Goal: Information Seeking & Learning: Find specific fact

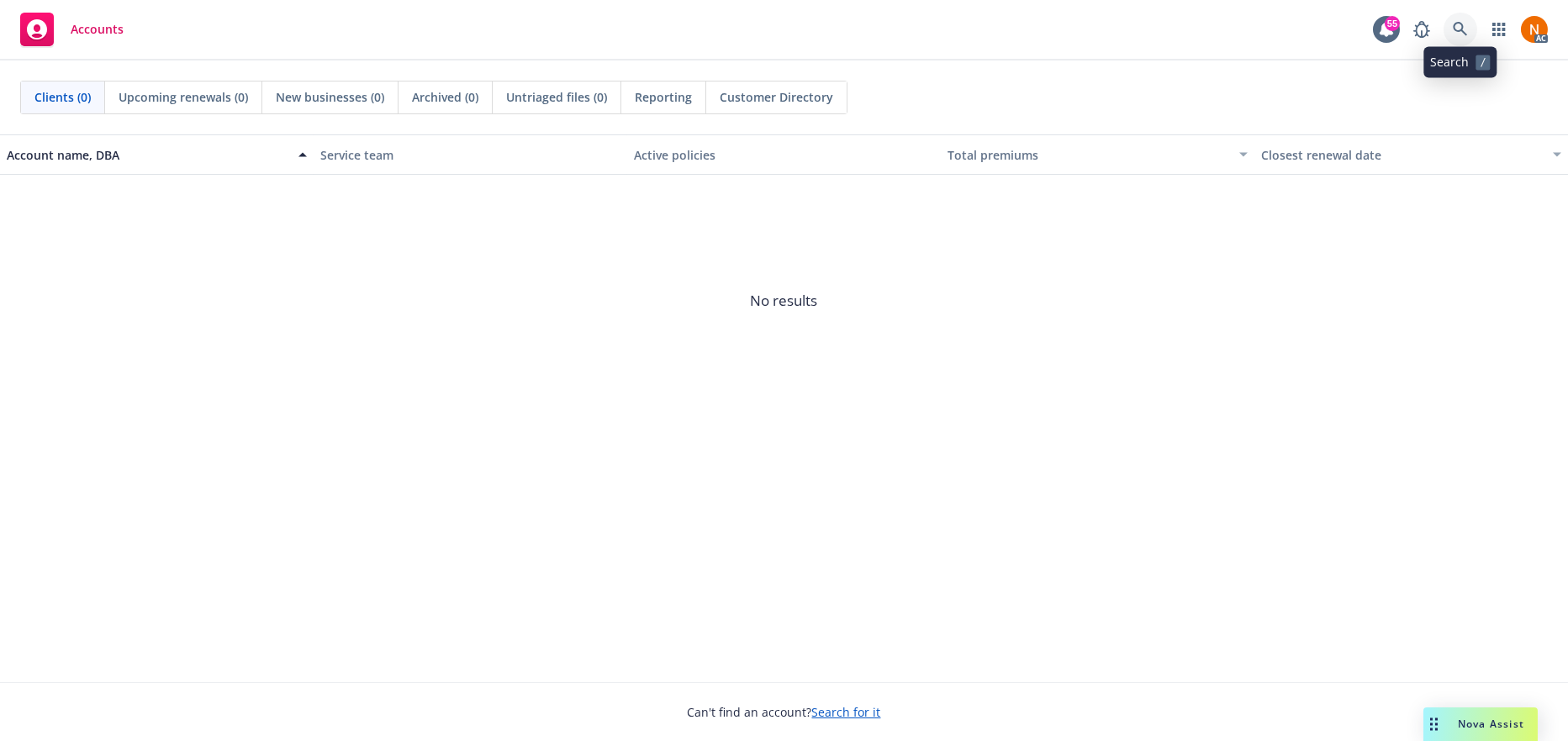
click at [1467, 23] on link at bounding box center [1460, 29] width 33 height 33
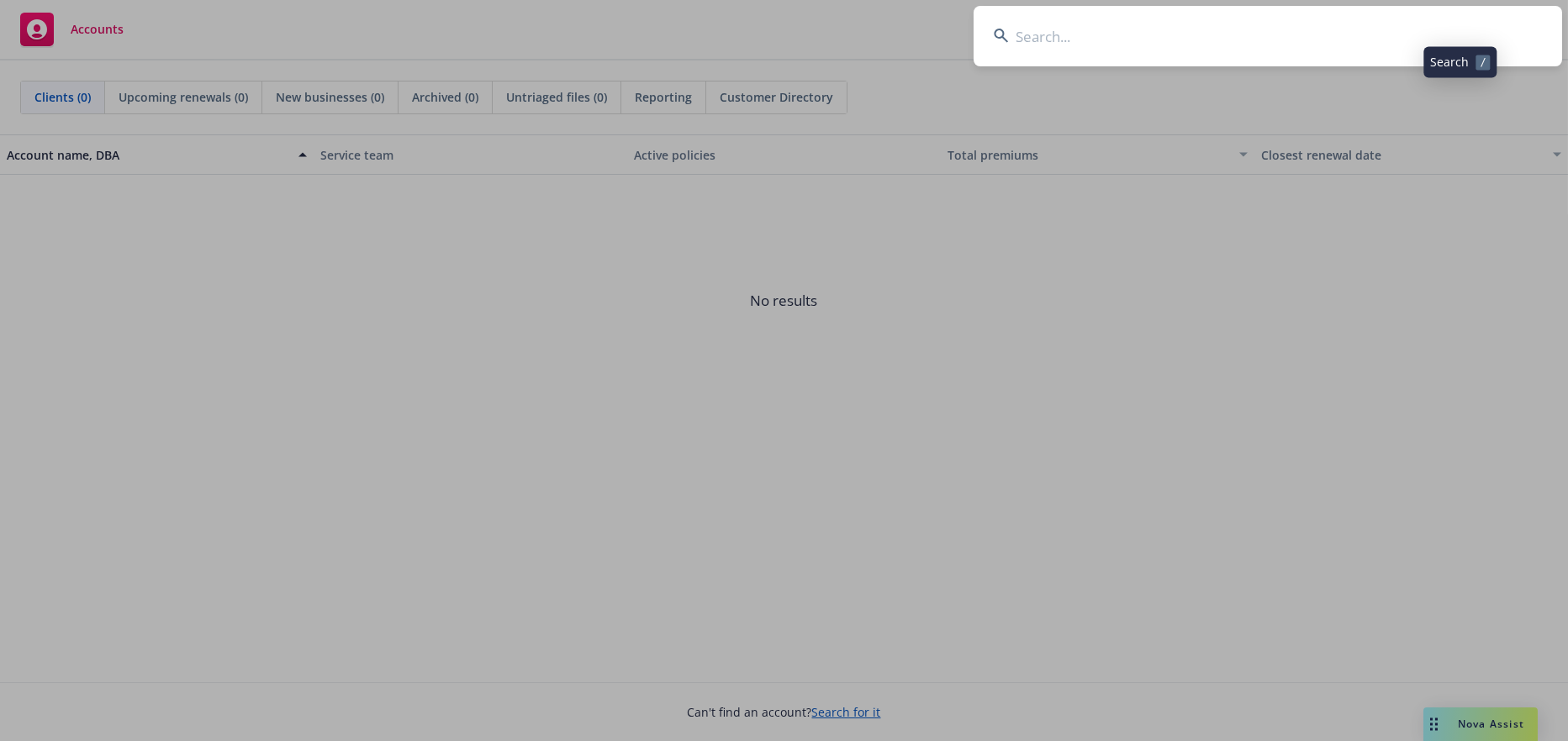
click at [1094, 34] on input at bounding box center [1268, 36] width 589 height 60
click at [1064, 45] on input "NOT_ALLOWED" at bounding box center [1268, 36] width 589 height 60
click at [1086, 34] on input "NOT_AMines Road LLCLLOWED" at bounding box center [1268, 36] width 589 height 60
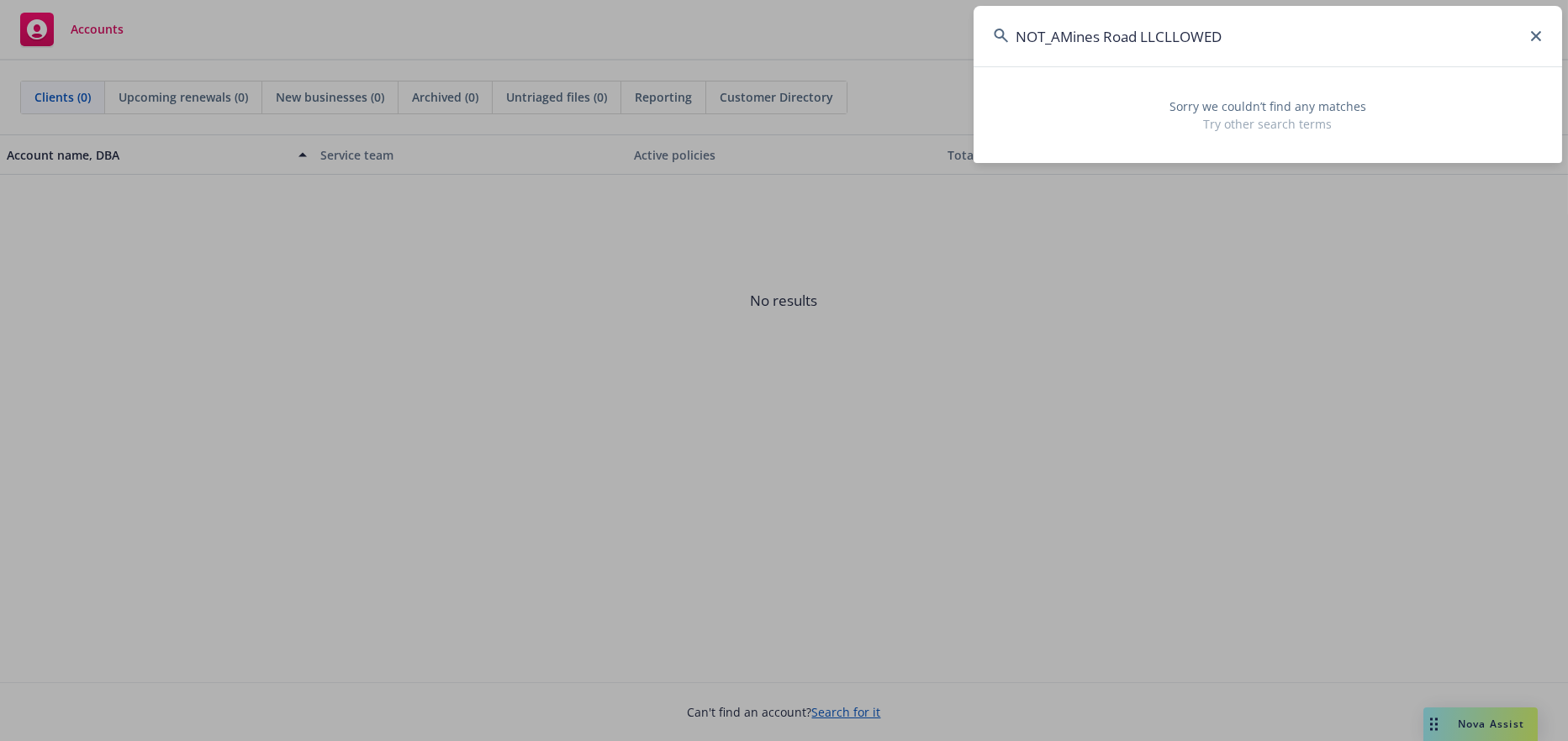
click at [1245, 38] on input "NOT_AMines Road LLCLLOWED" at bounding box center [1268, 36] width 589 height 60
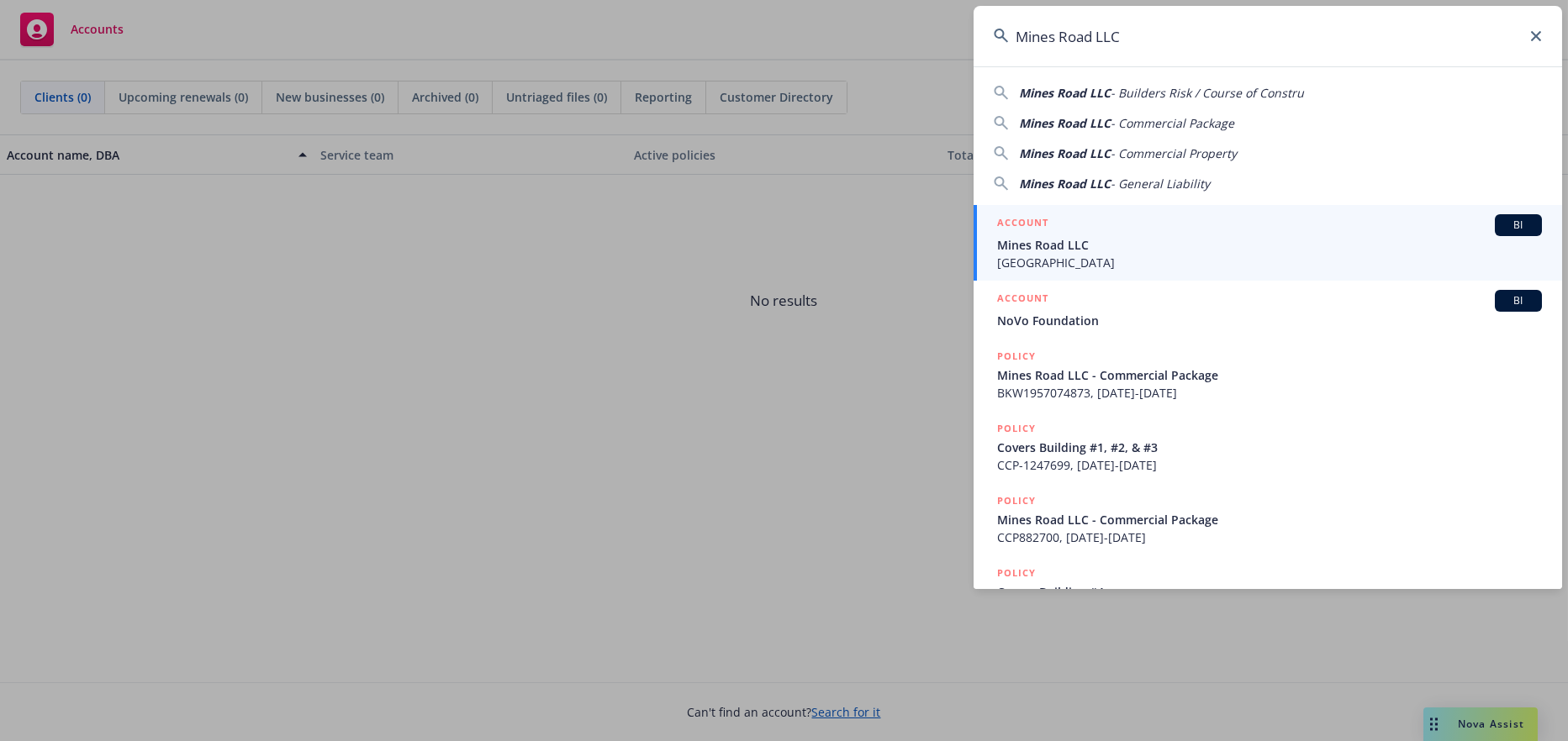
type input "Mines Road LLC"
click at [1080, 238] on span "Mines Road LLC" at bounding box center [1269, 244] width 545 height 18
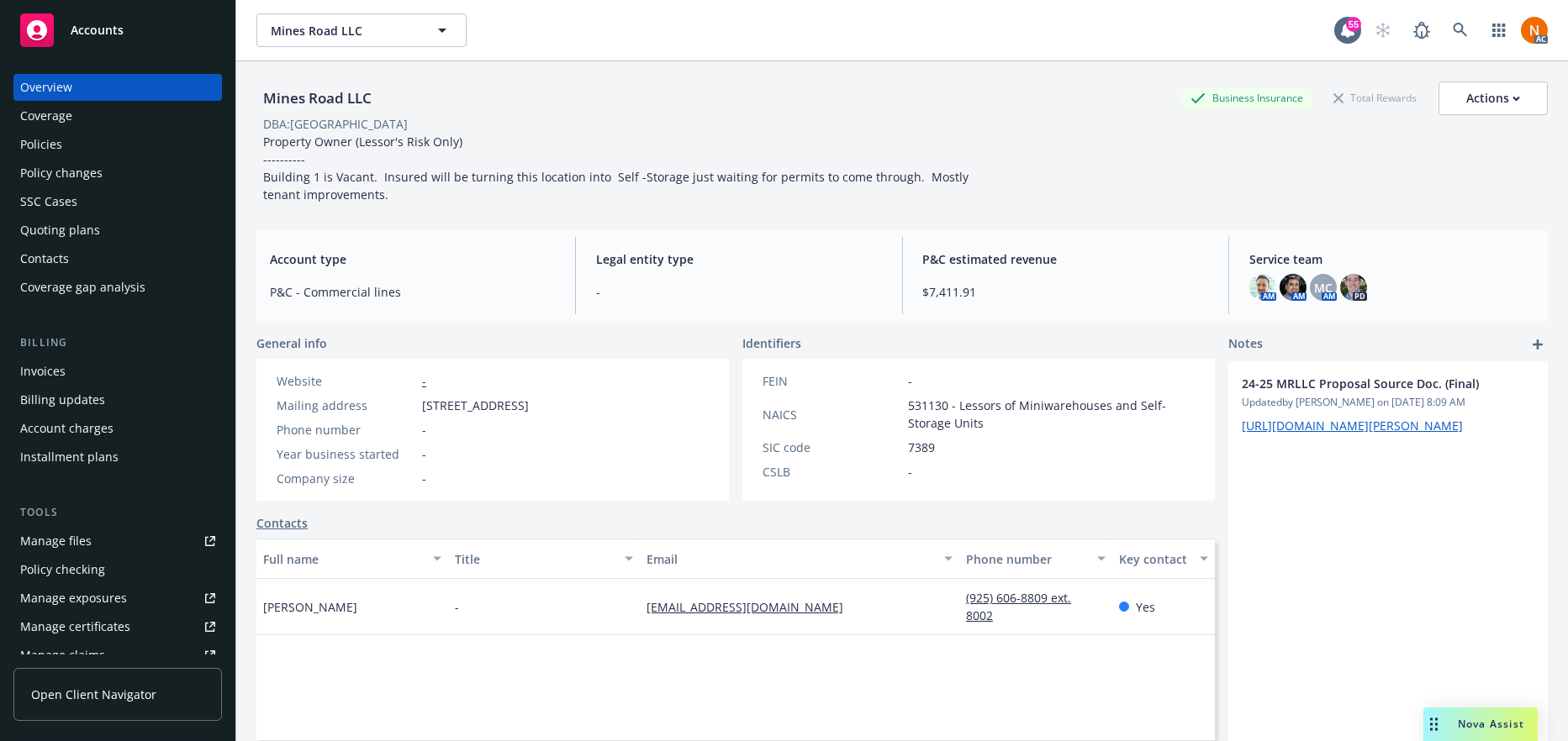
click at [912, 296] on div "P&C estimated revenue $7,411.91" at bounding box center [1066, 275] width 312 height 78
click at [86, 220] on div "Quoting plans" at bounding box center [61, 231] width 80 height 27
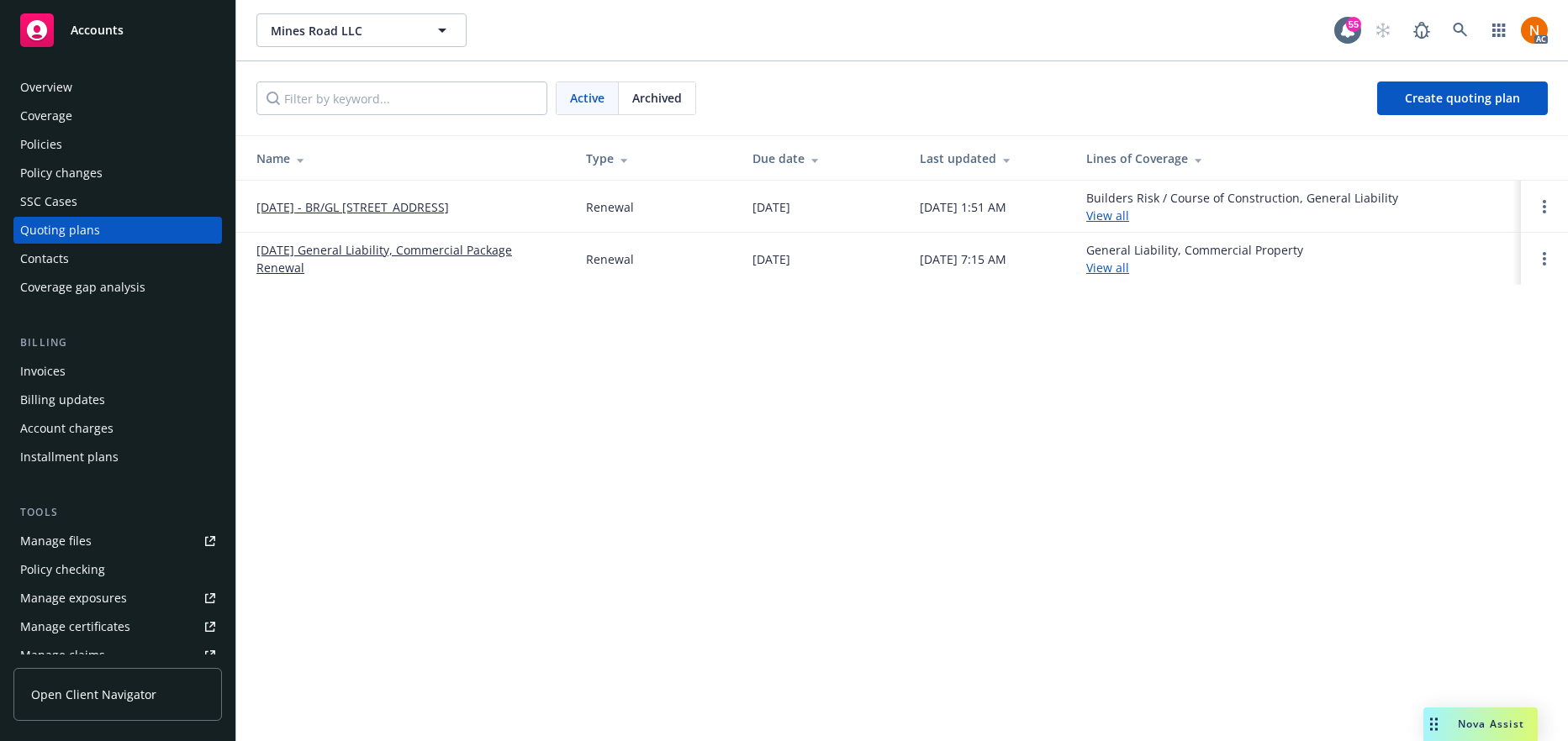
drag, startPoint x: 565, startPoint y: 496, endPoint x: 1459, endPoint y: 188, distance: 945.6
click at [568, 493] on div "Mines Road LLC Mines Road LLC 55 AC Active Archived Create quoting plan Name Ty…" at bounding box center [902, 370] width 1332 height 741
drag, startPoint x: 391, startPoint y: 473, endPoint x: 375, endPoint y: 205, distance: 268.5
click at [392, 451] on div "Mines Road LLC Mines Road LLC 55 AC Active Archived Create quoting plan Name Ty…" at bounding box center [902, 370] width 1332 height 741
drag, startPoint x: 55, startPoint y: 149, endPoint x: 309, endPoint y: 197, distance: 258.5
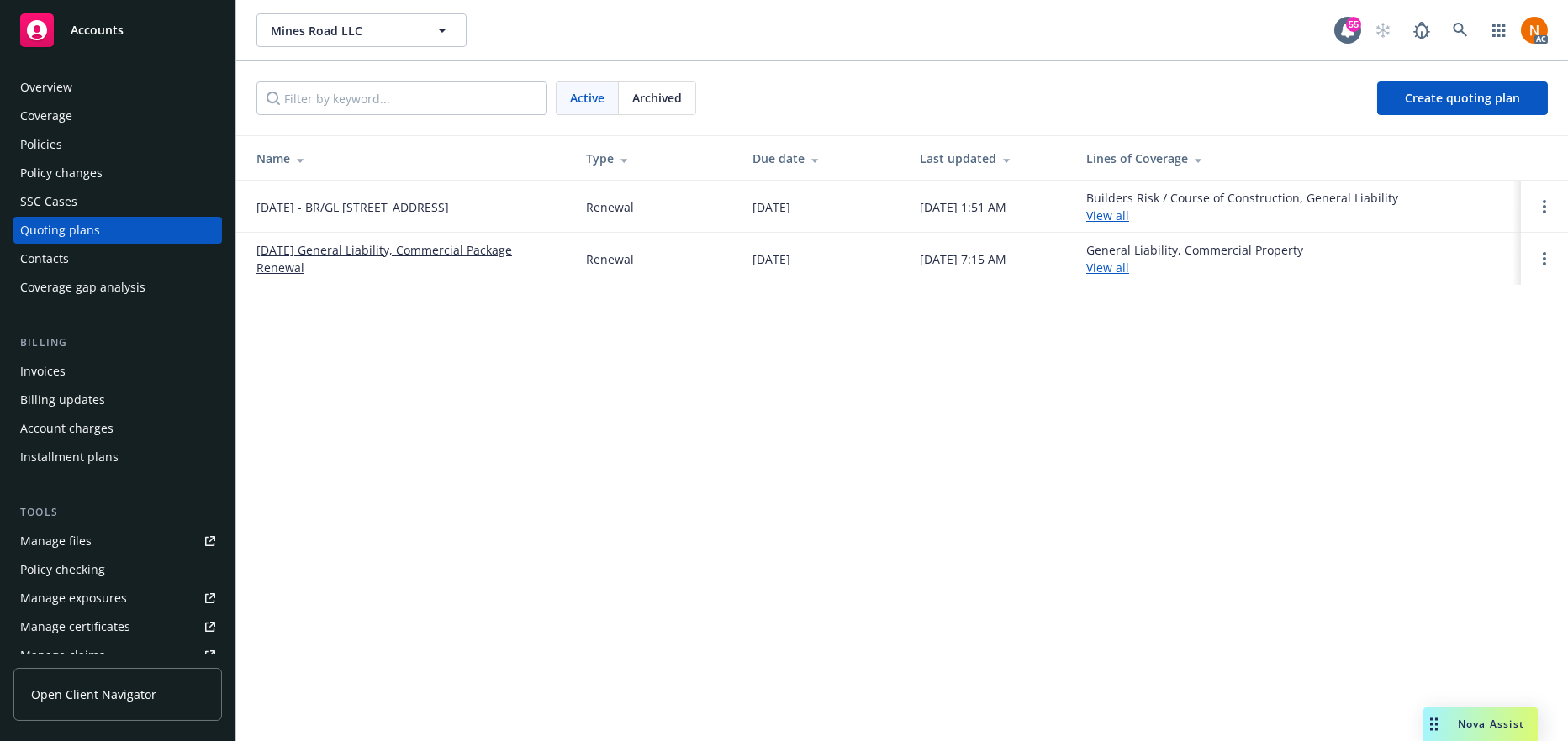
click at [55, 149] on div "Policies" at bounding box center [41, 145] width 42 height 27
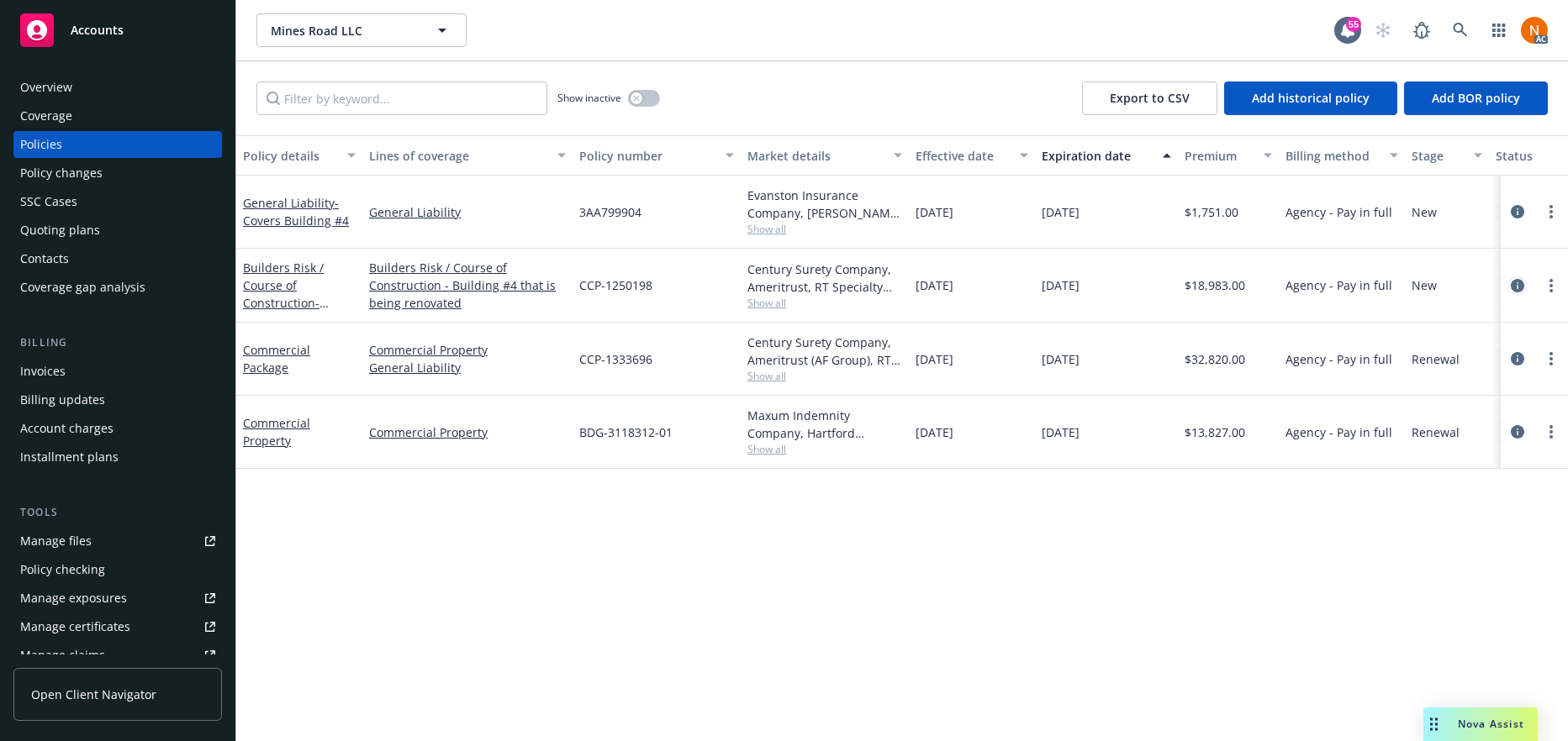
click at [1517, 285] on icon "circleInformation" at bounding box center [1518, 286] width 14 height 14
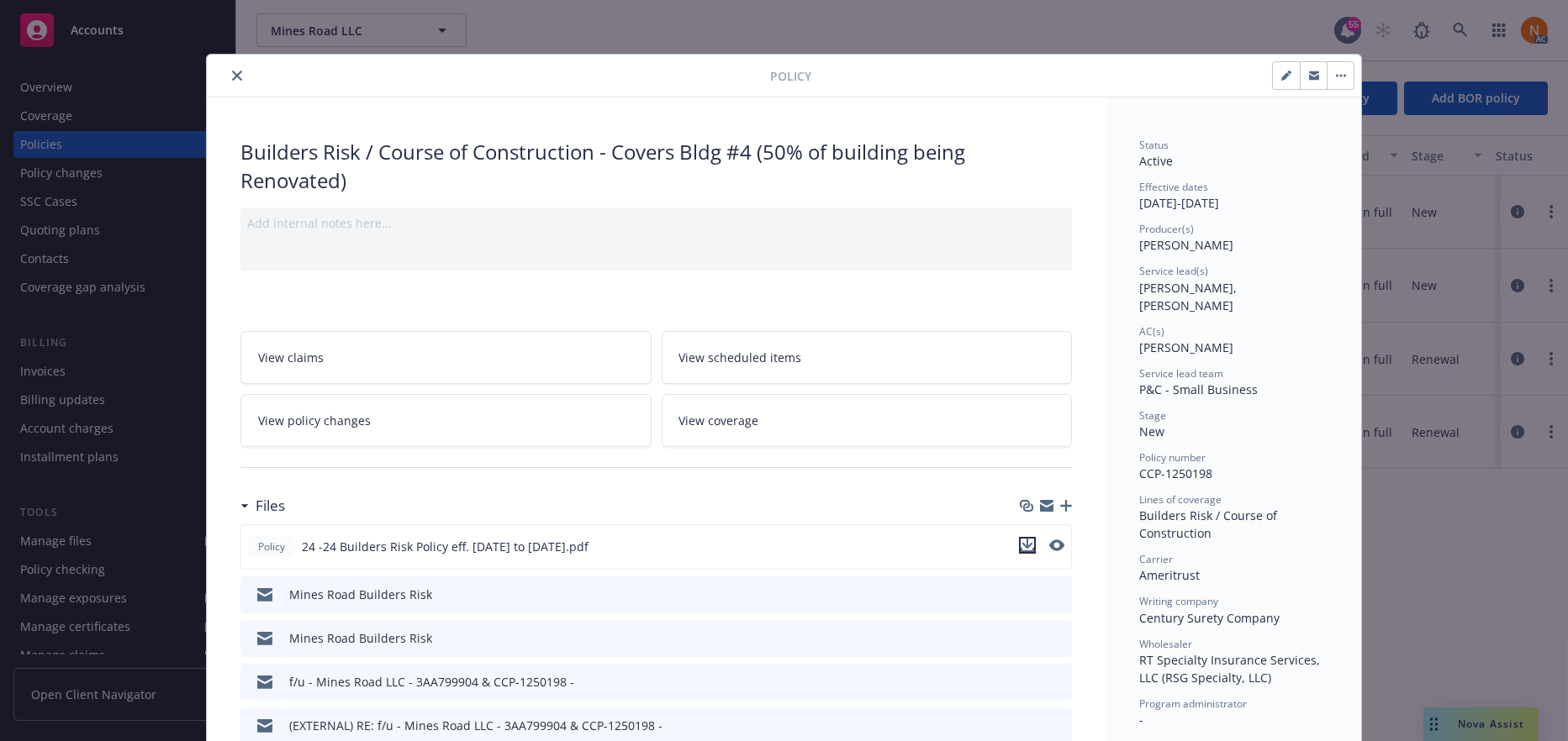
click at [1027, 539] on icon "download file" at bounding box center [1028, 545] width 14 height 14
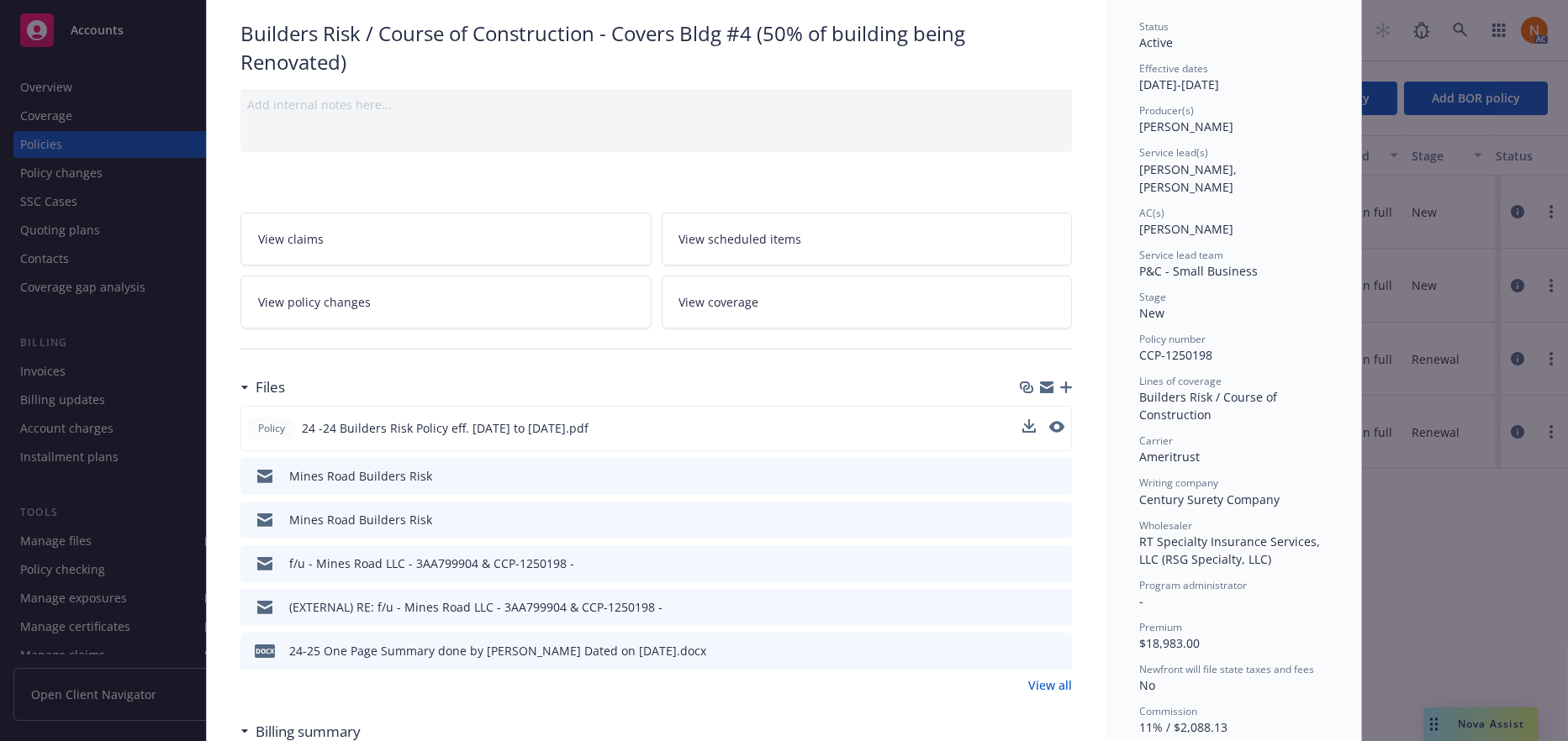
scroll to position [336, 0]
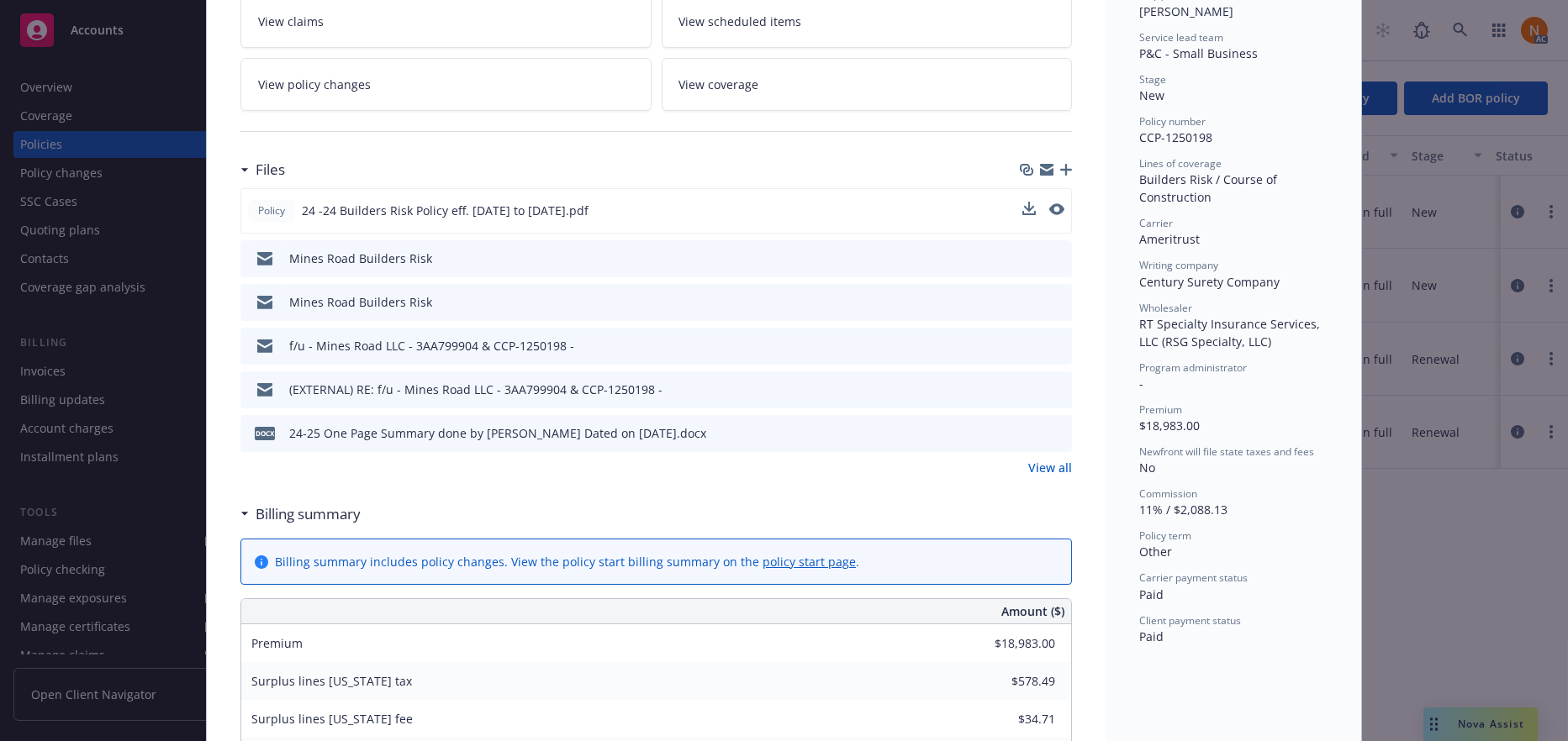
click at [1046, 469] on link "View all" at bounding box center [1050, 468] width 43 height 18
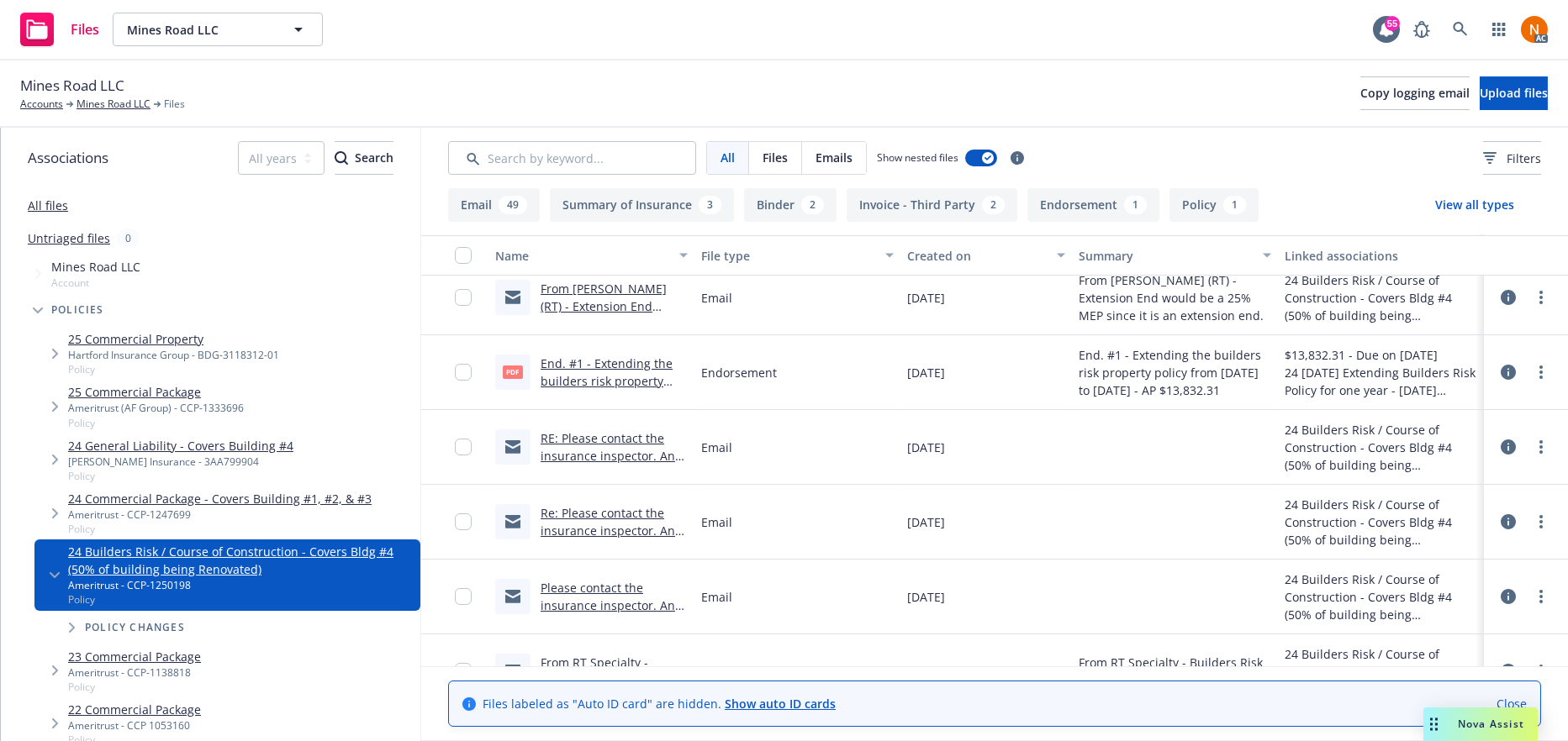
scroll to position [672, 0]
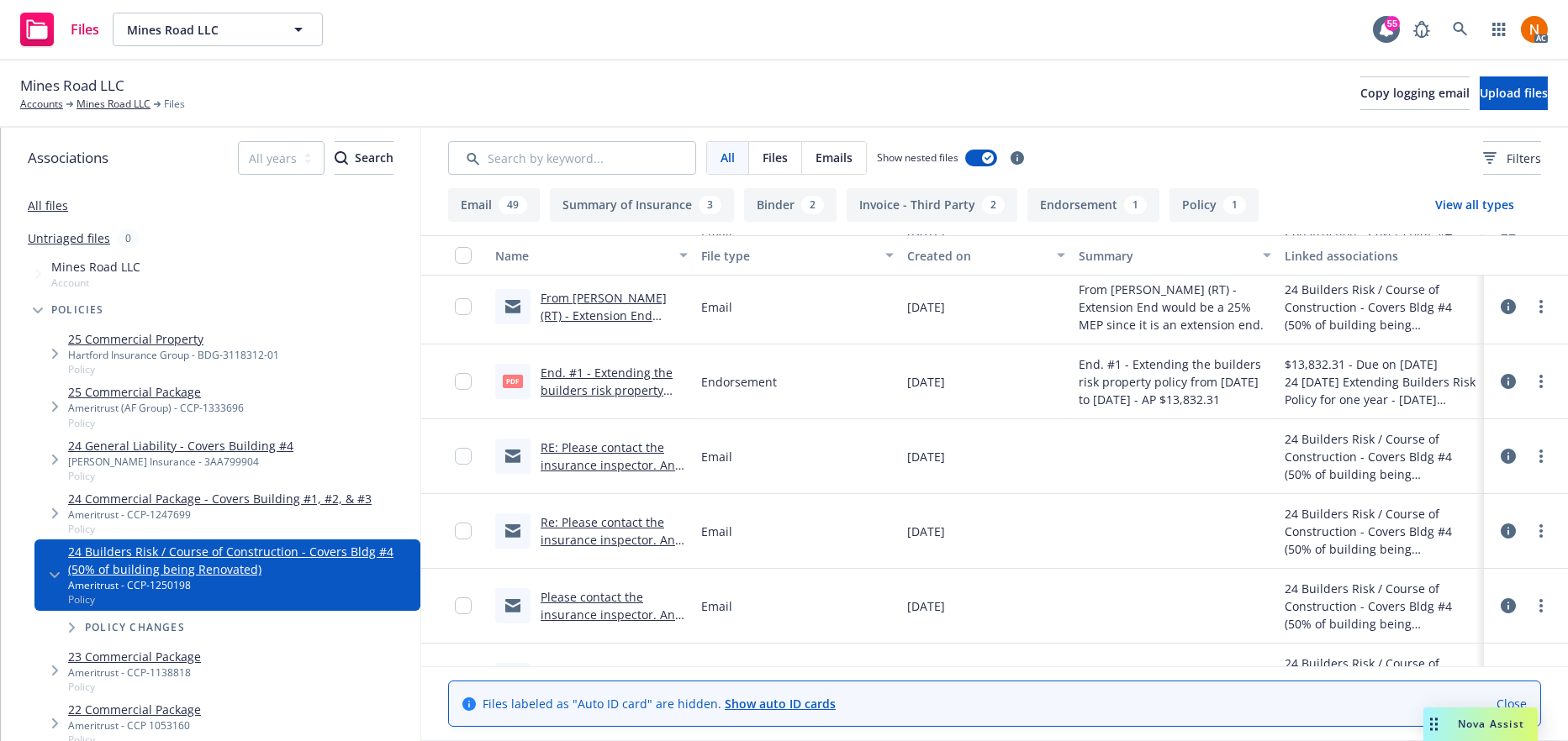
click at [621, 374] on link "End. #1 - Extending the builders risk property policy from [DATE] to [DATE] - A…" at bounding box center [606, 408] width 132 height 87
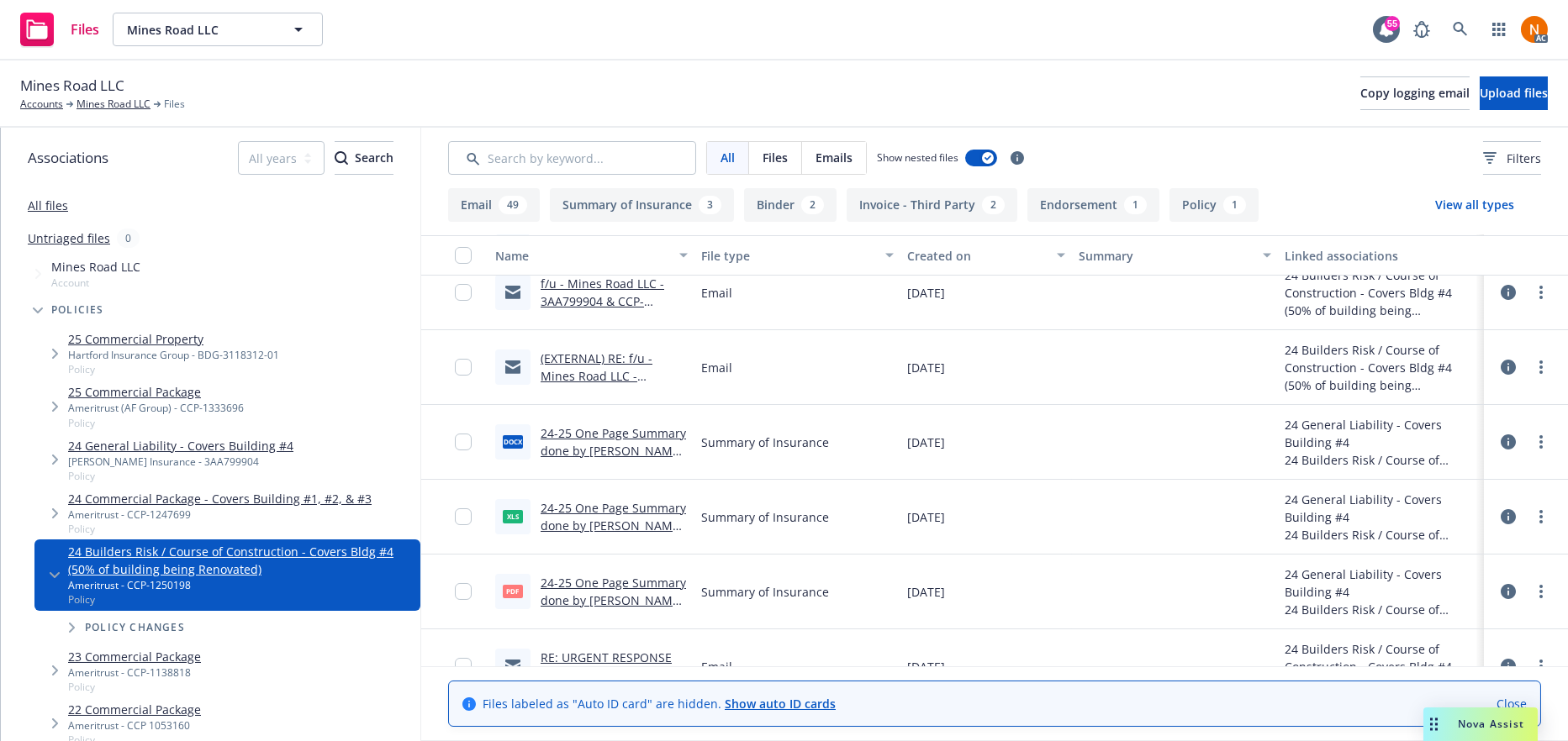
scroll to position [0, 0]
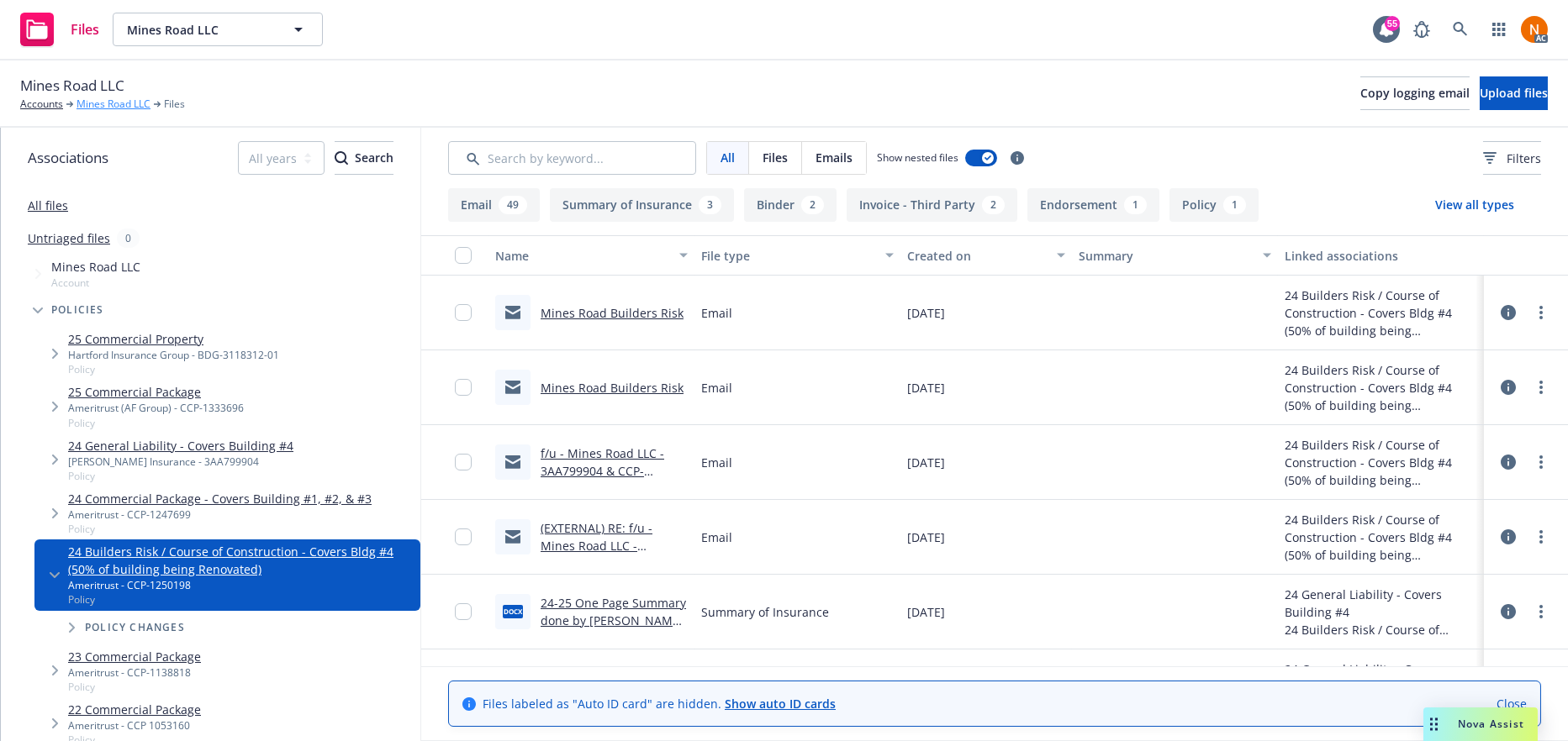
drag, startPoint x: 130, startPoint y: 98, endPoint x: 144, endPoint y: 99, distance: 14.0
click at [130, 99] on link "Mines Road LLC" at bounding box center [113, 104] width 74 height 15
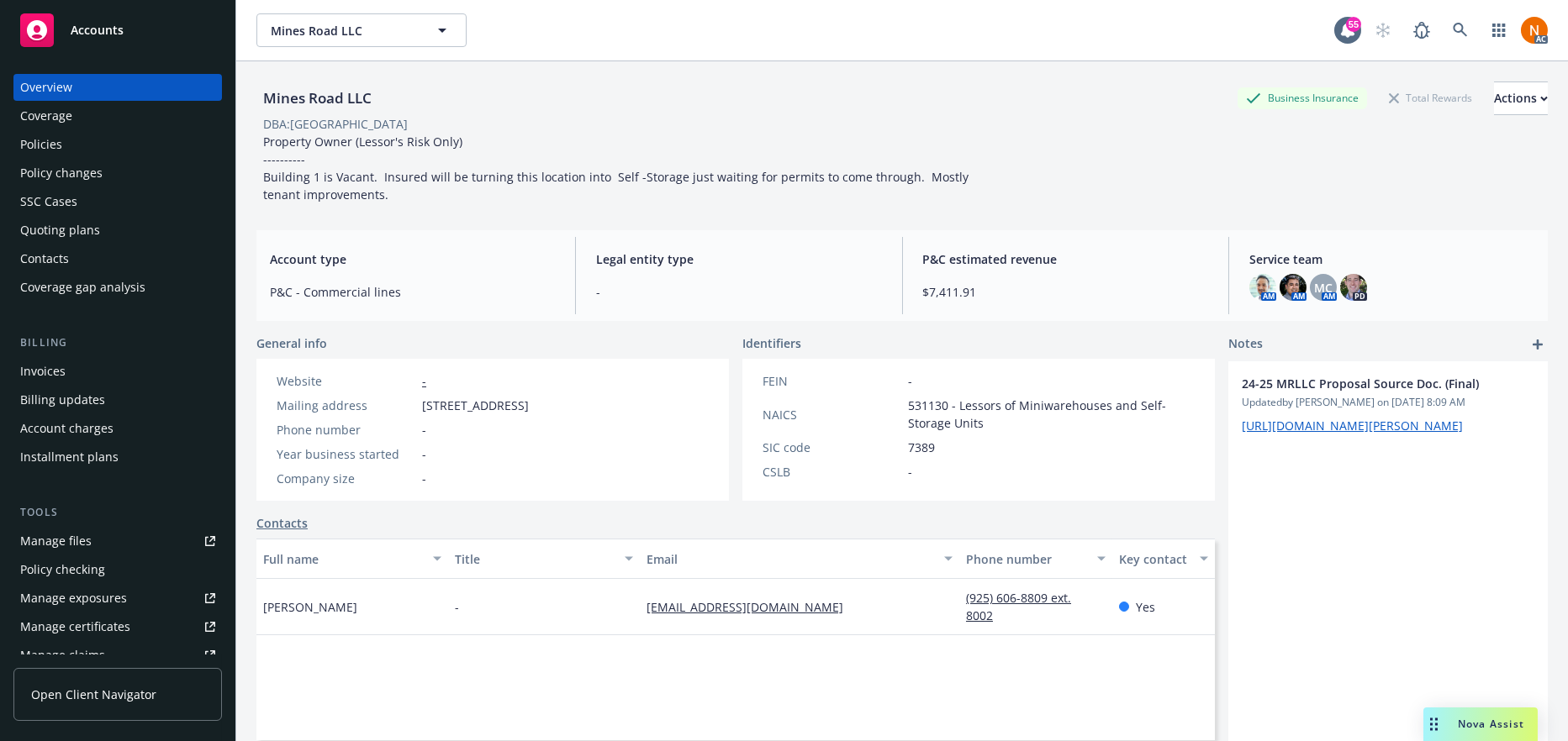
click at [67, 147] on div "Policies" at bounding box center [118, 145] width 195 height 27
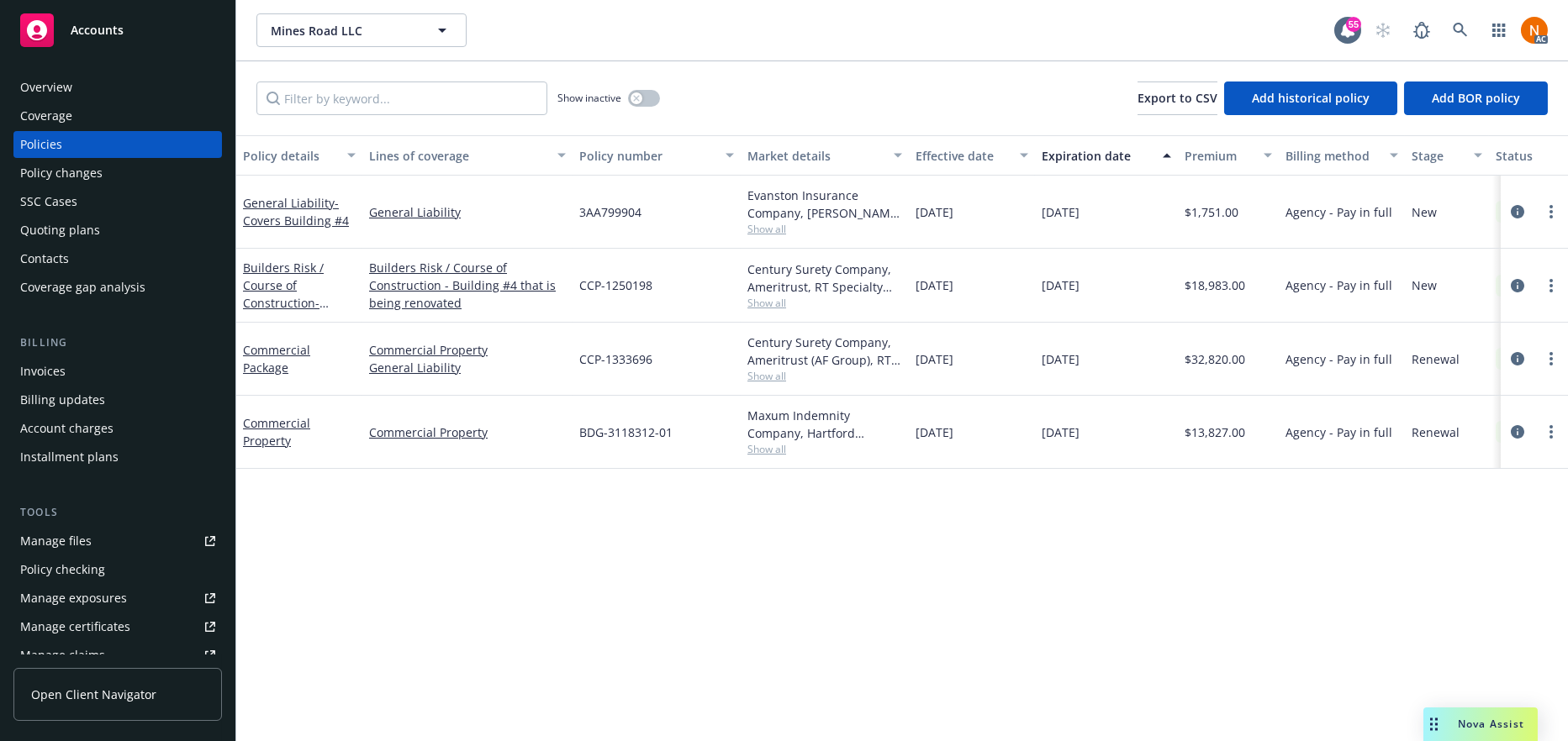
click at [1514, 213] on icon "circleInformation" at bounding box center [1518, 212] width 14 height 14
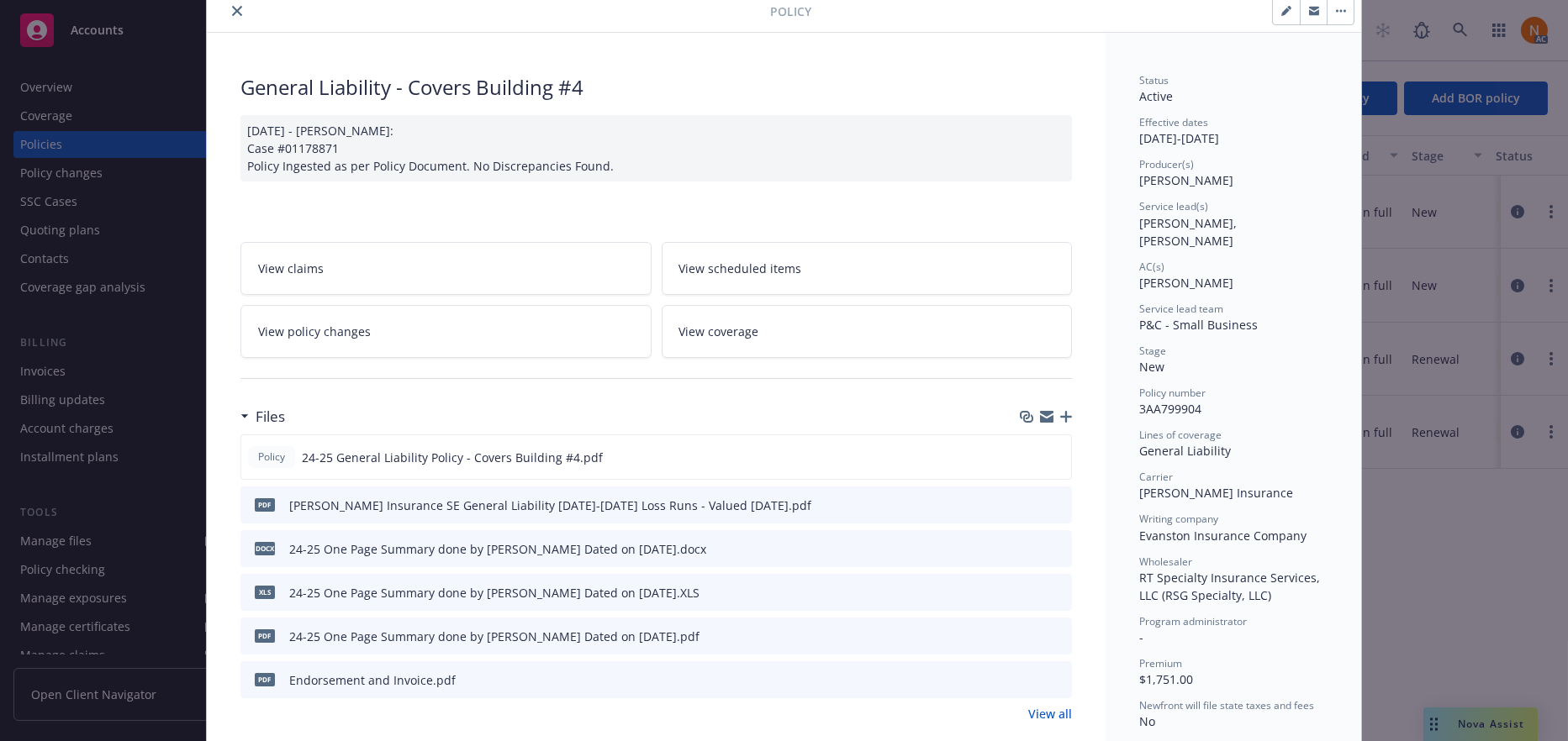
scroll to position [84, 0]
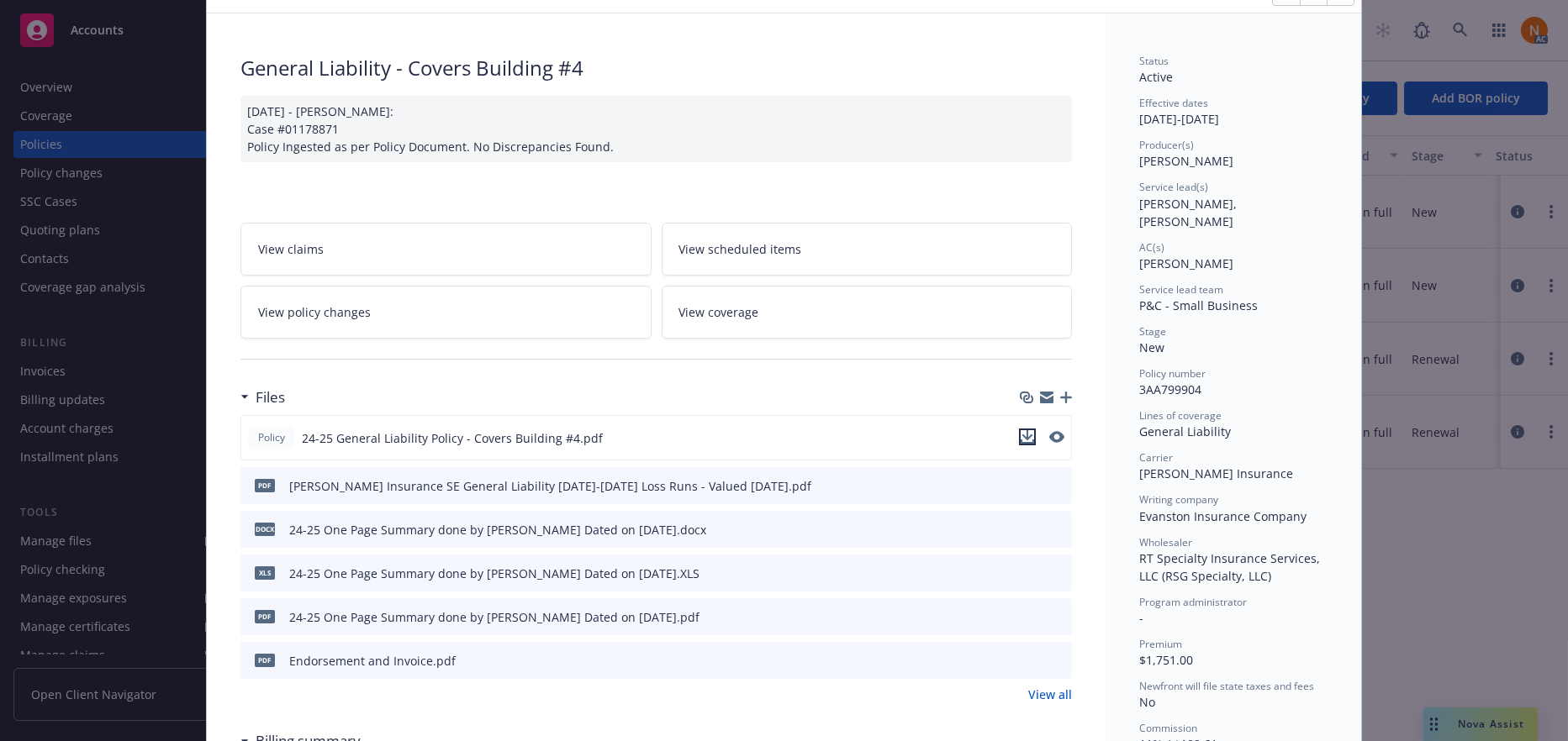
click at [1021, 440] on icon "download file" at bounding box center [1028, 437] width 14 height 14
click at [764, 502] on div "pdf Markel Insurance SE General Liability 2024-2025 Loss Runs - Valued 08-06-20…" at bounding box center [656, 485] width 832 height 37
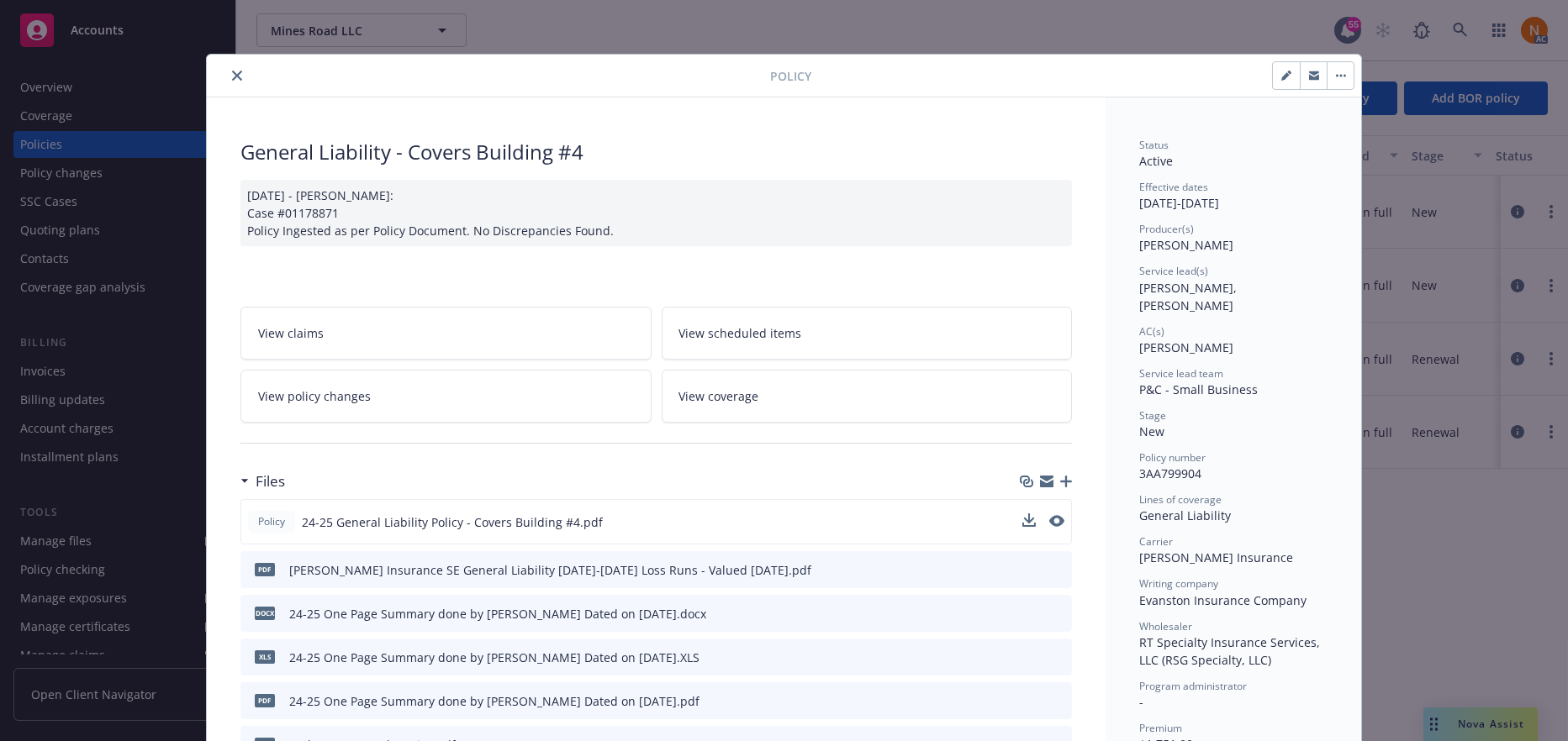
click at [234, 77] on button "close" at bounding box center [237, 76] width 20 height 20
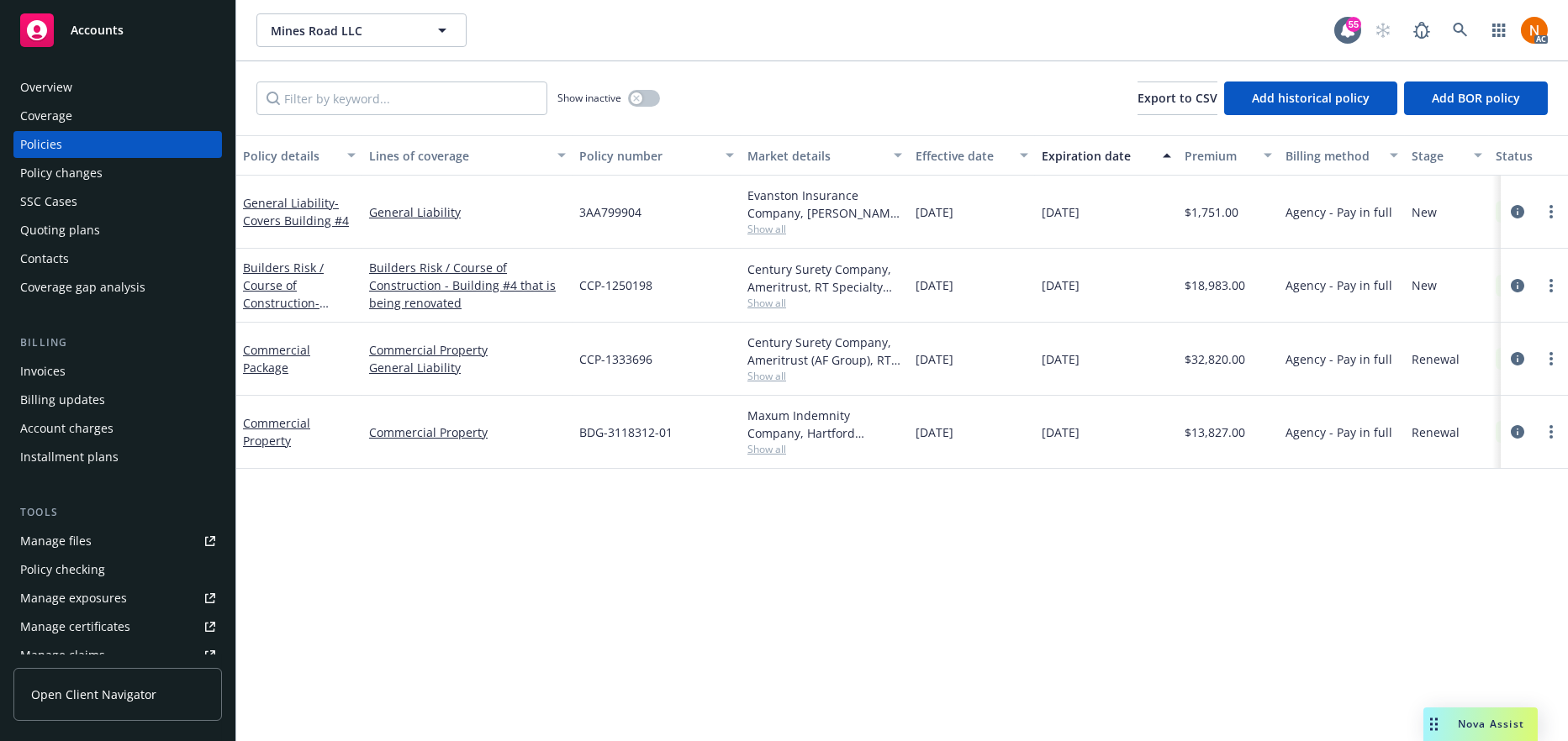
click at [134, 233] on div "Quoting plans" at bounding box center [118, 231] width 195 height 27
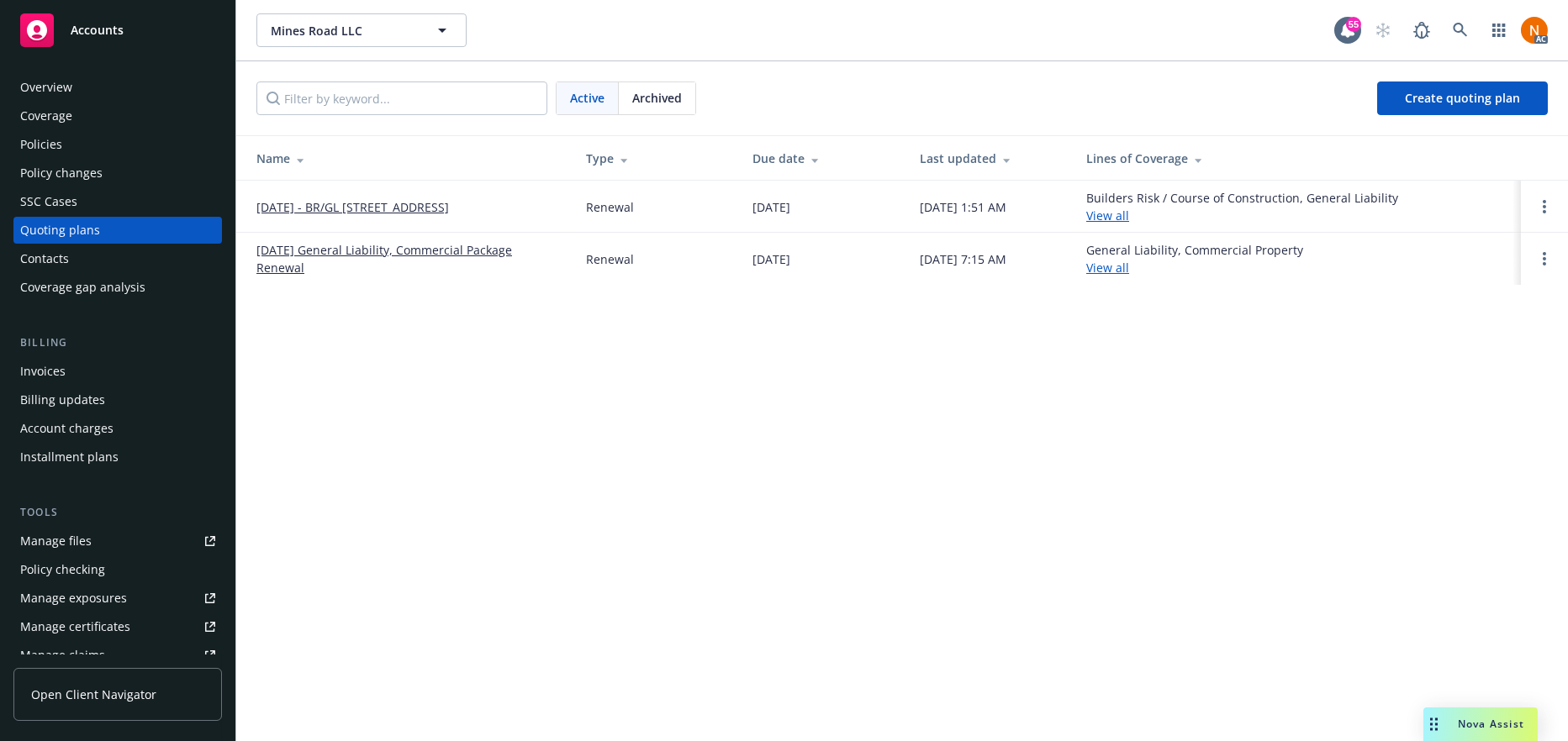
click at [449, 203] on link "October 2025 - BR/GL 250 N Mines Rd" at bounding box center [353, 207] width 193 height 18
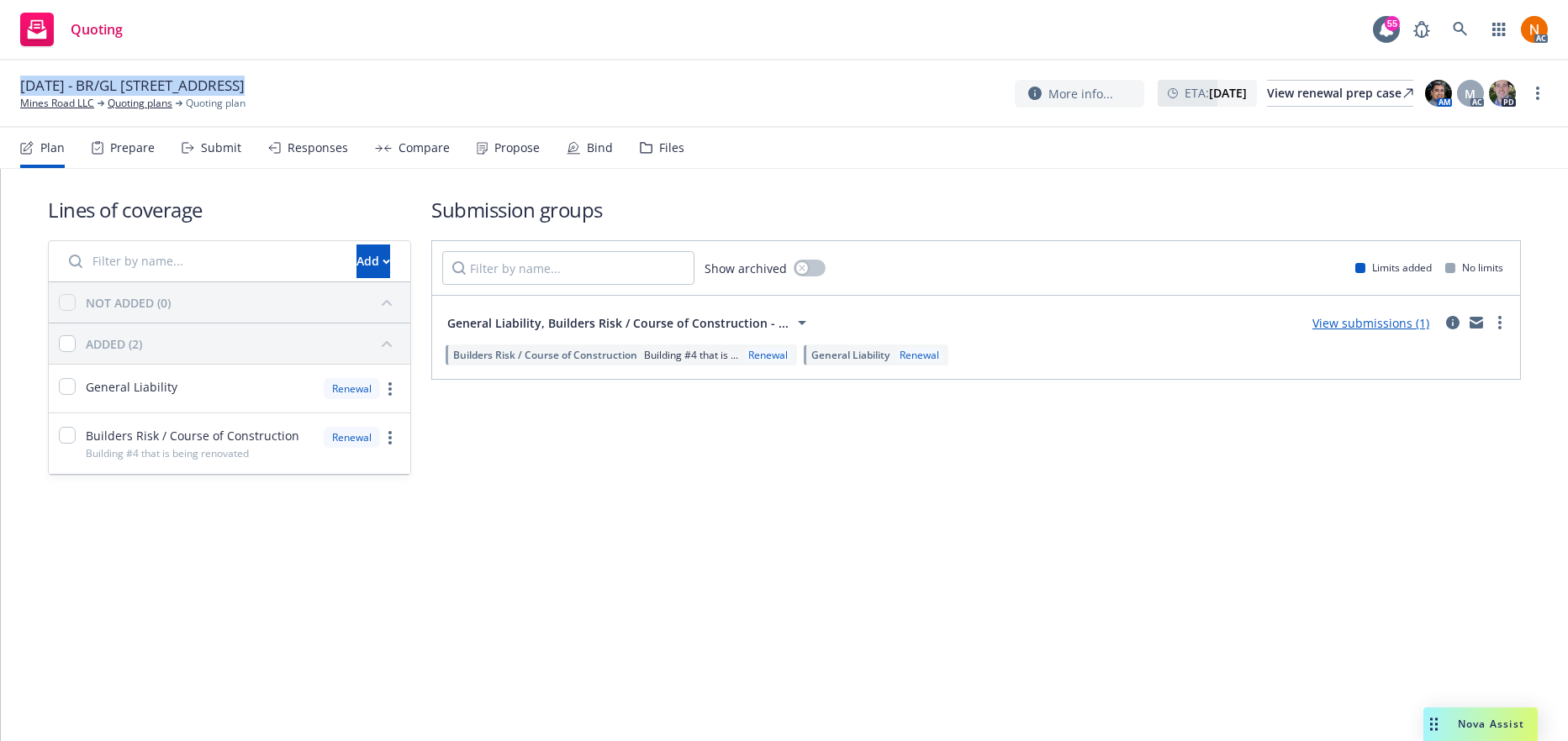
drag, startPoint x: 298, startPoint y: 81, endPoint x: 0, endPoint y: 92, distance: 298.2
click at [0, 92] on div "October 2025 - BR/GL 250 N Mines Rd Mines Road LLC Quoting plans Quoting plan M…" at bounding box center [784, 94] width 1568 height 67
copy div "October 2025 - BR/GL 250 N Mines Rd"
click at [67, 105] on link "Mines Road LLC" at bounding box center [57, 103] width 74 height 15
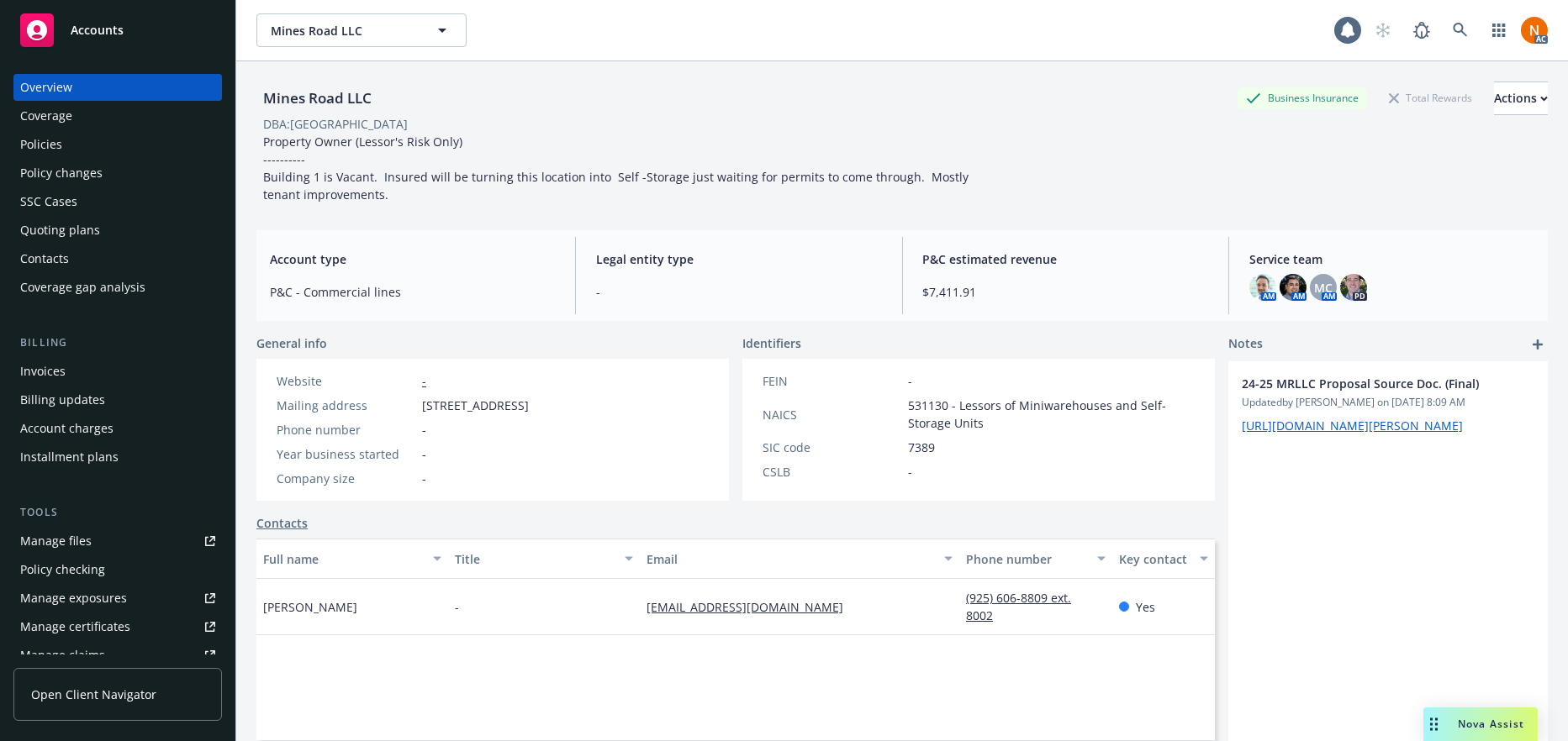
click at [52, 143] on div "Policies" at bounding box center [41, 145] width 42 height 27
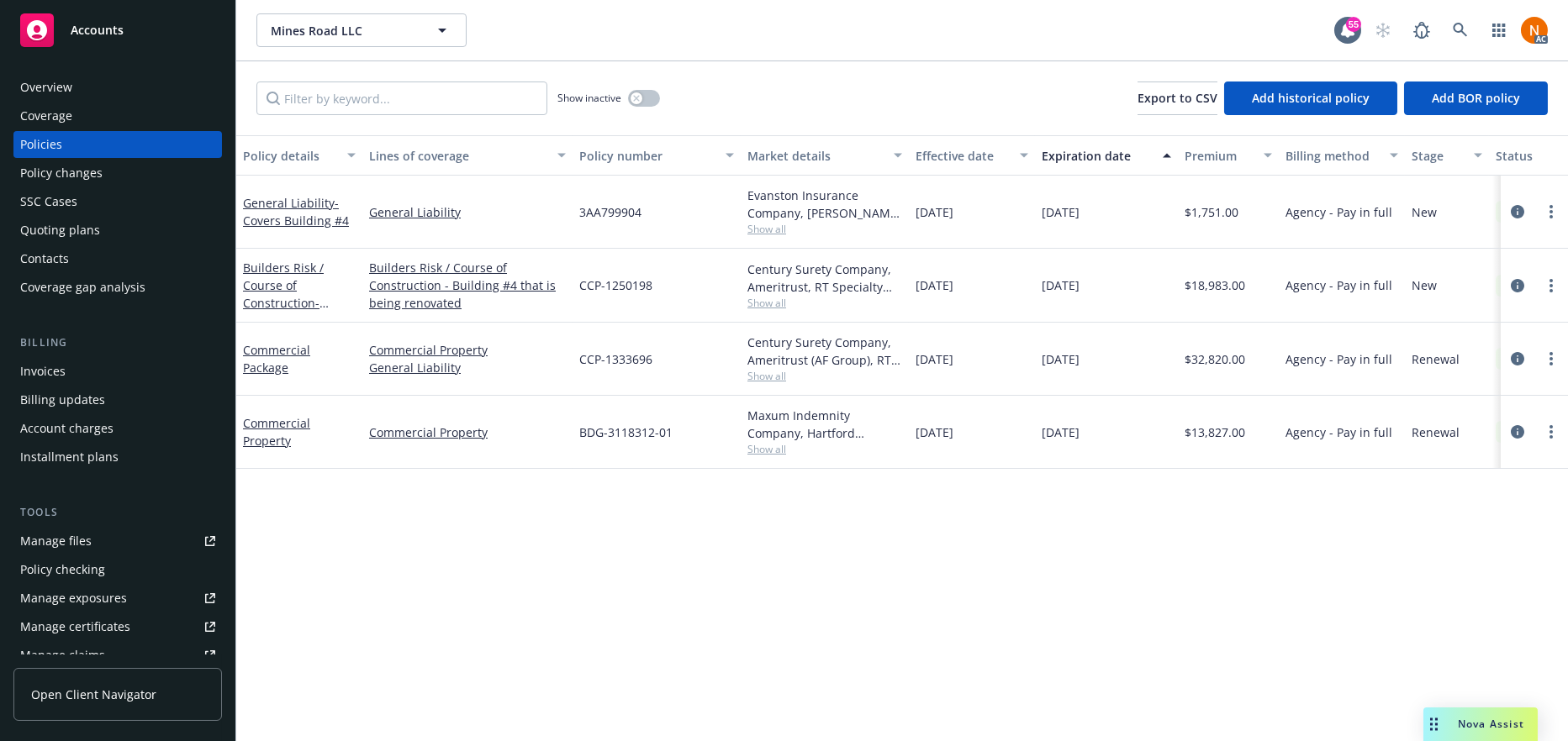
click at [164, 91] on div "Overview" at bounding box center [118, 88] width 195 height 27
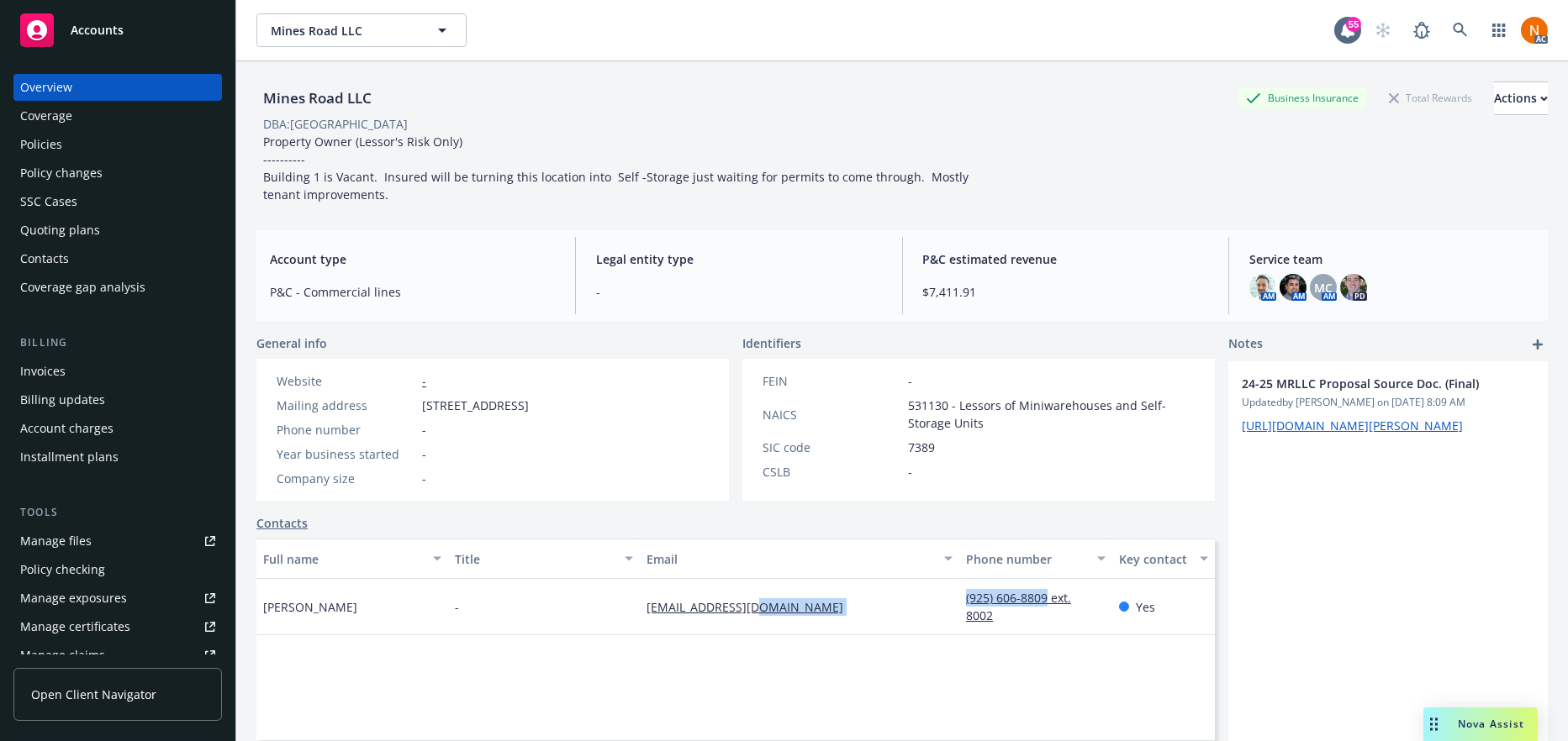
drag, startPoint x: 969, startPoint y: 598, endPoint x: 1037, endPoint y: 596, distance: 68.0
click at [1037, 596] on div "David Eu - davideu@gmail.com (925) 606-8809 ext. 8002 Yes" at bounding box center [735, 607] width 959 height 56
copy div "(925) 606-8809"
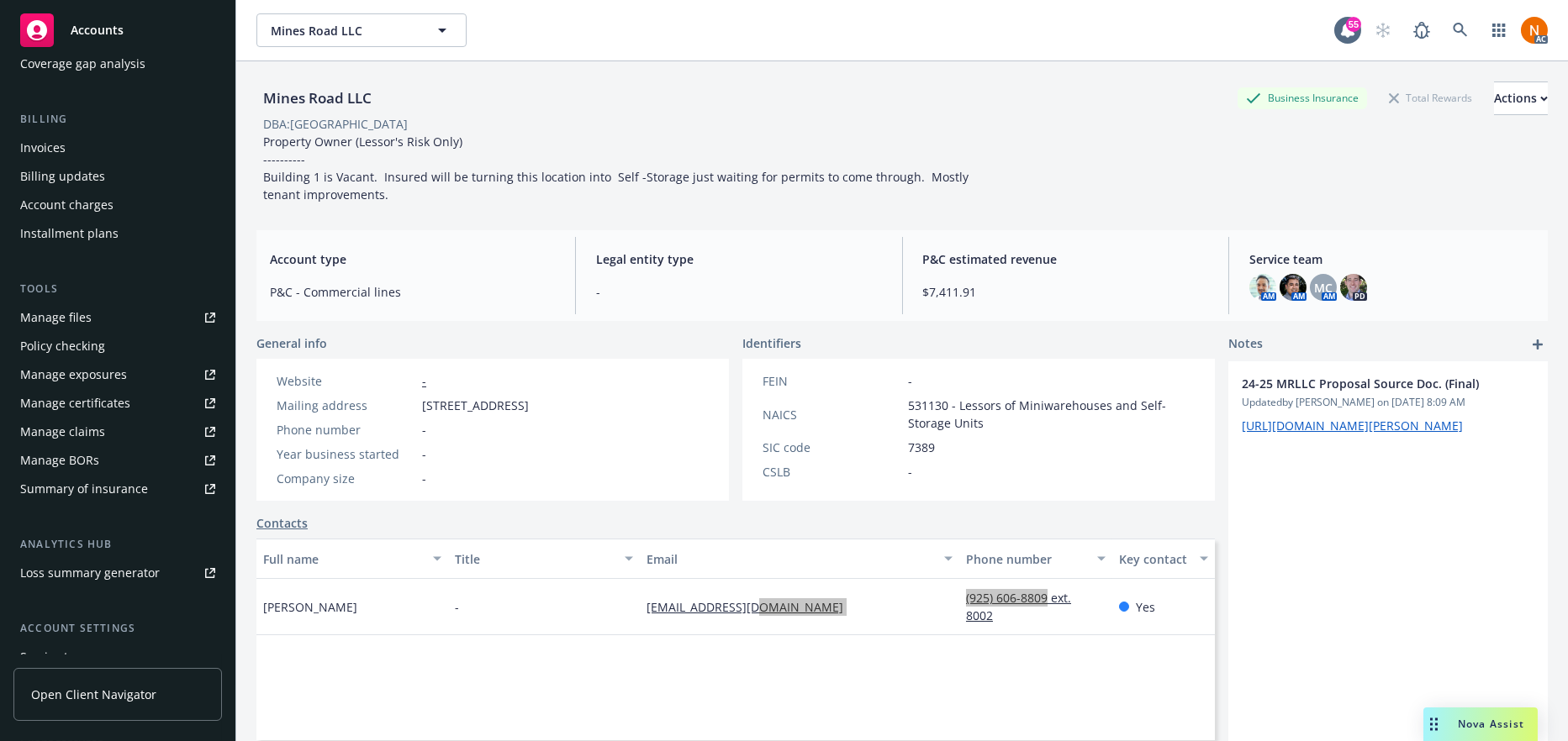
scroll to position [353, 0]
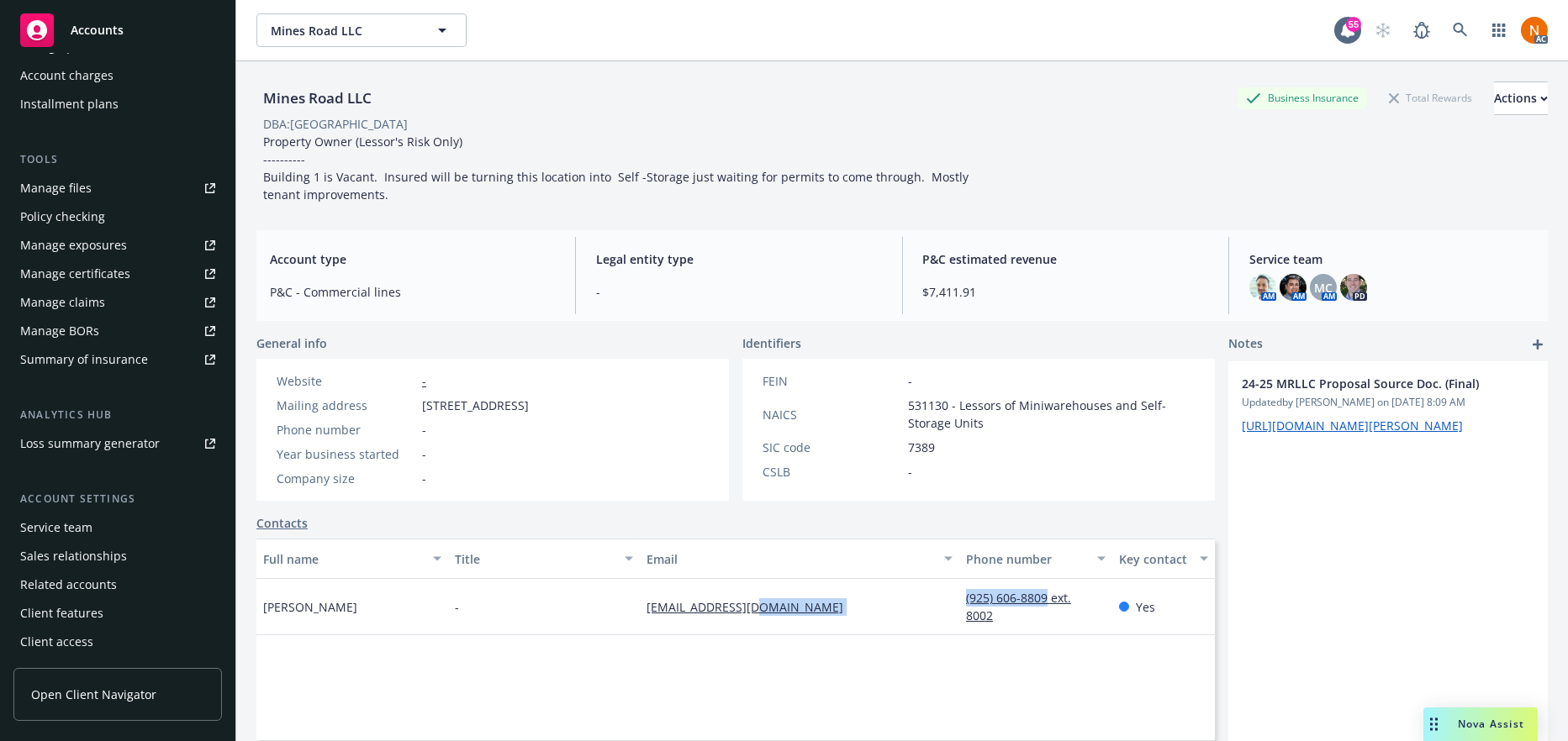
click at [72, 526] on div "Service team" at bounding box center [56, 528] width 72 height 27
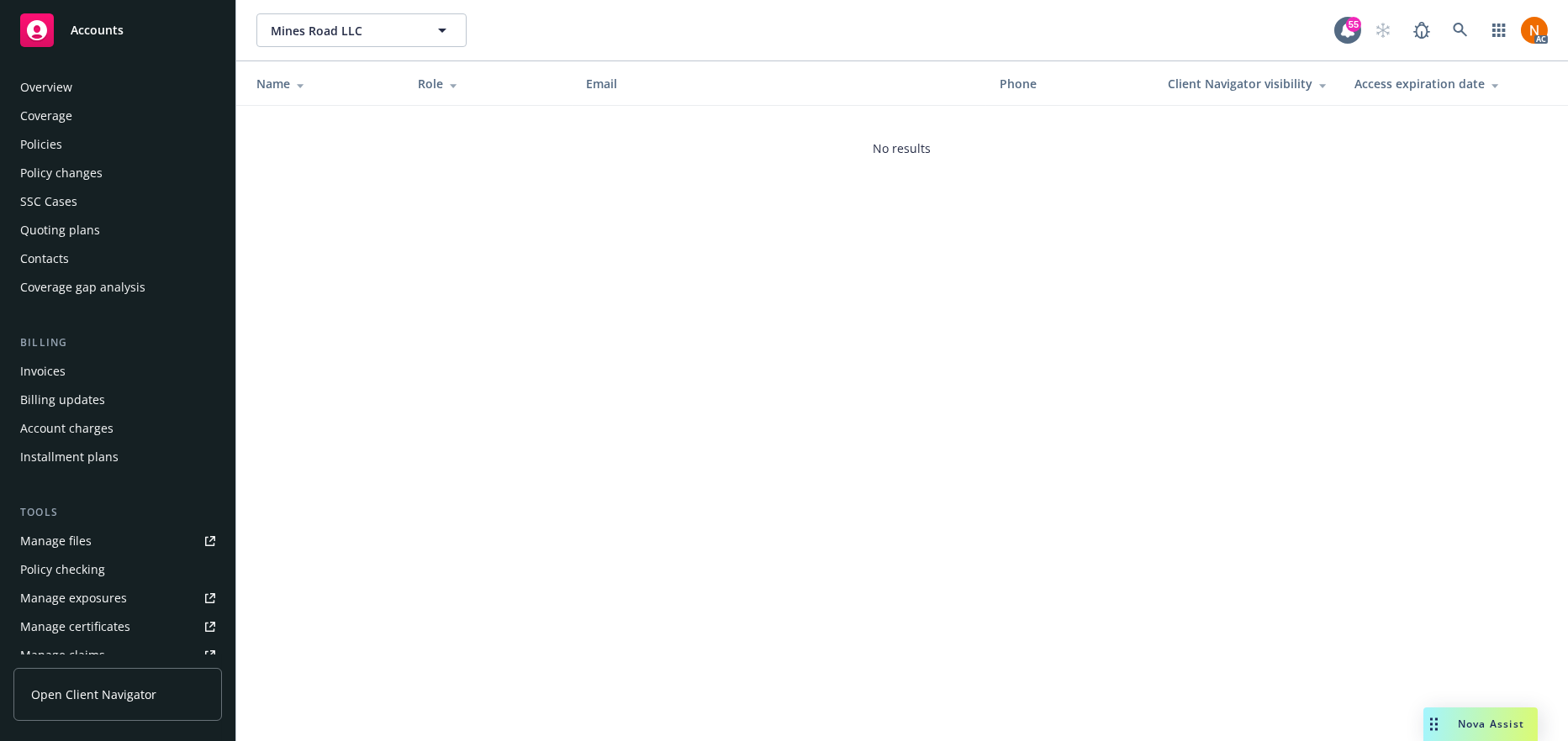
scroll to position [353, 0]
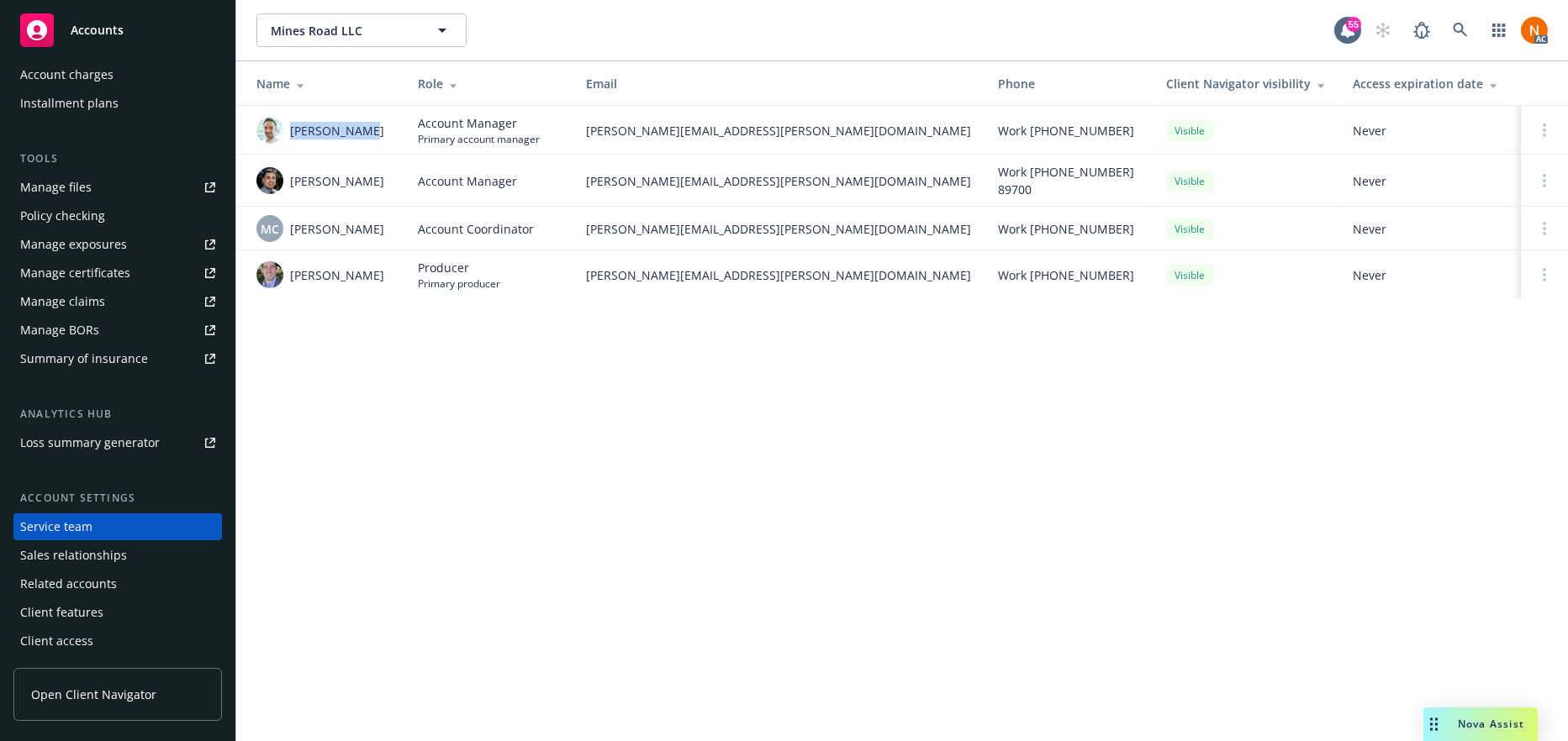
drag, startPoint x: 360, startPoint y: 126, endPoint x: 291, endPoint y: 129, distance: 69.1
click at [291, 129] on div "Adnan Shaikh" at bounding box center [324, 130] width 135 height 27
copy span "Adnan Shaikh"
drag, startPoint x: 369, startPoint y: 174, endPoint x: 285, endPoint y: 179, distance: 84.1
click at [285, 179] on div "Marlowe Milo" at bounding box center [324, 181] width 135 height 27
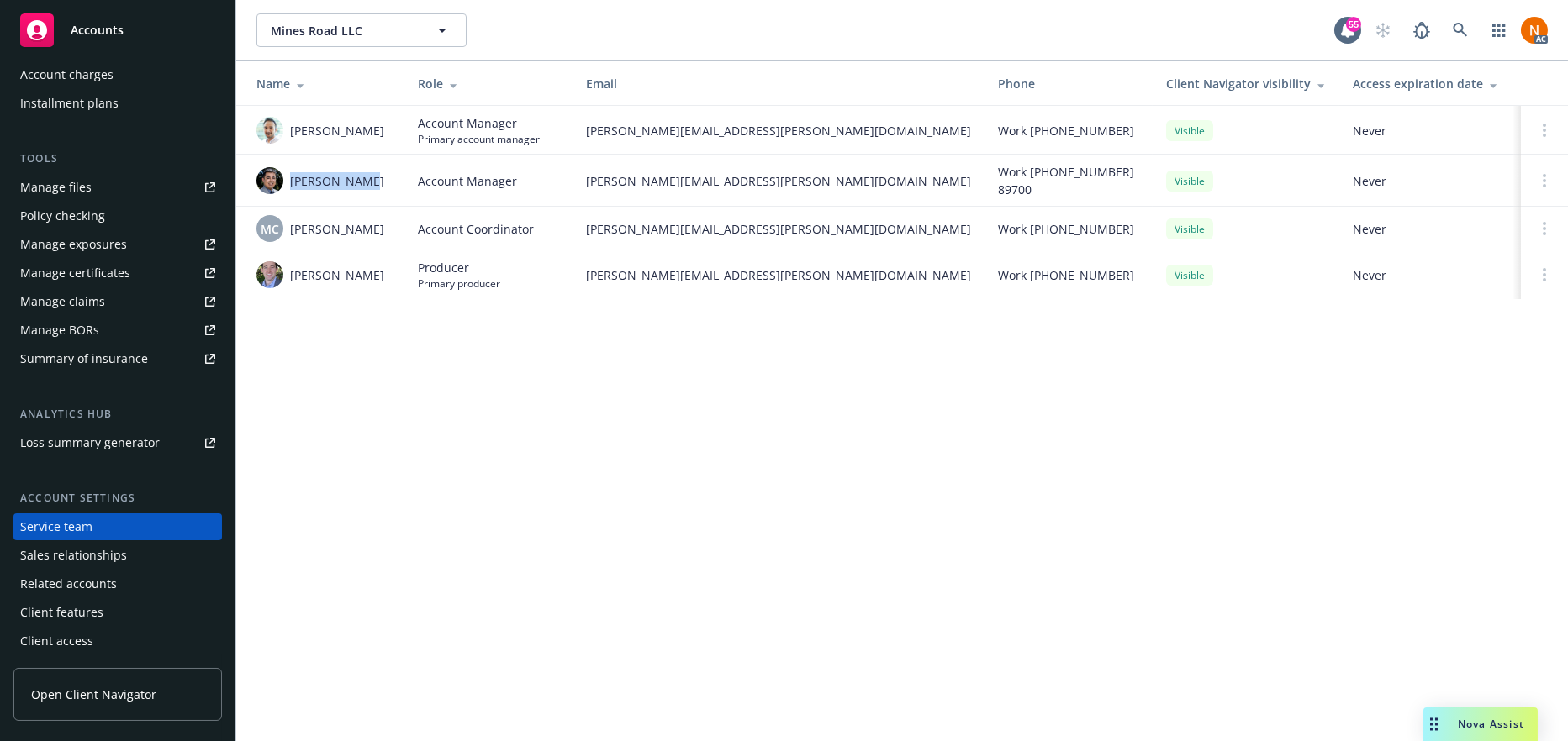
copy span "Marlowe Milo"
drag, startPoint x: 394, startPoint y: 265, endPoint x: 395, endPoint y: 231, distance: 34.0
click at [395, 260] on td "Tim Dunleavy" at bounding box center [320, 274] width 168 height 49
drag, startPoint x: 392, startPoint y: 220, endPoint x: 365, endPoint y: 221, distance: 27.0
click at [293, 221] on td "MC Michael Chapman" at bounding box center [320, 228] width 168 height 43
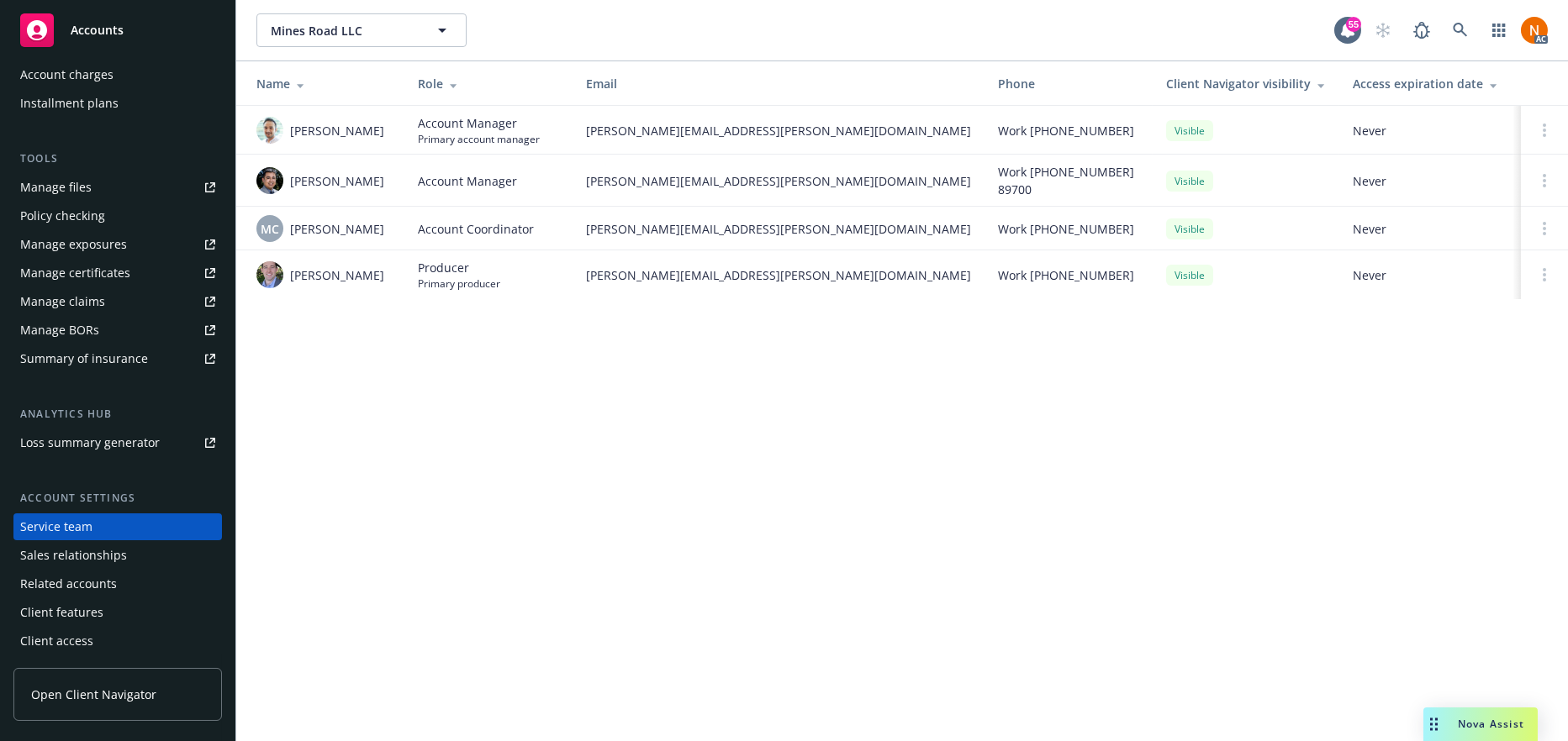
copy span "Michael Chapman"
click at [506, 330] on div "Mines Road LLC Mines Road LLC 55 AC Name Role Email Phone Client Navigator visi…" at bounding box center [902, 370] width 1332 height 741
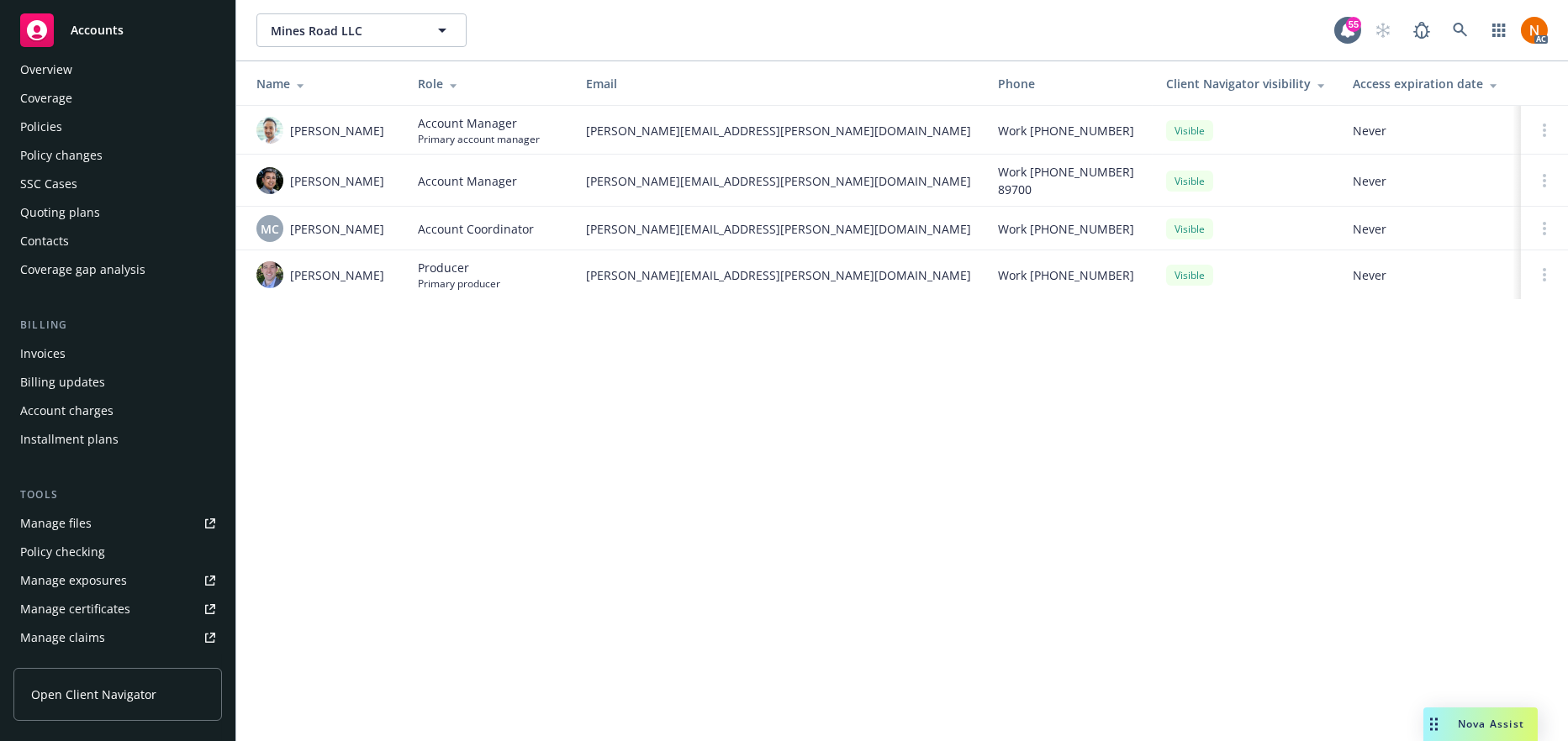
click at [130, 119] on div "Policies" at bounding box center [118, 127] width 195 height 27
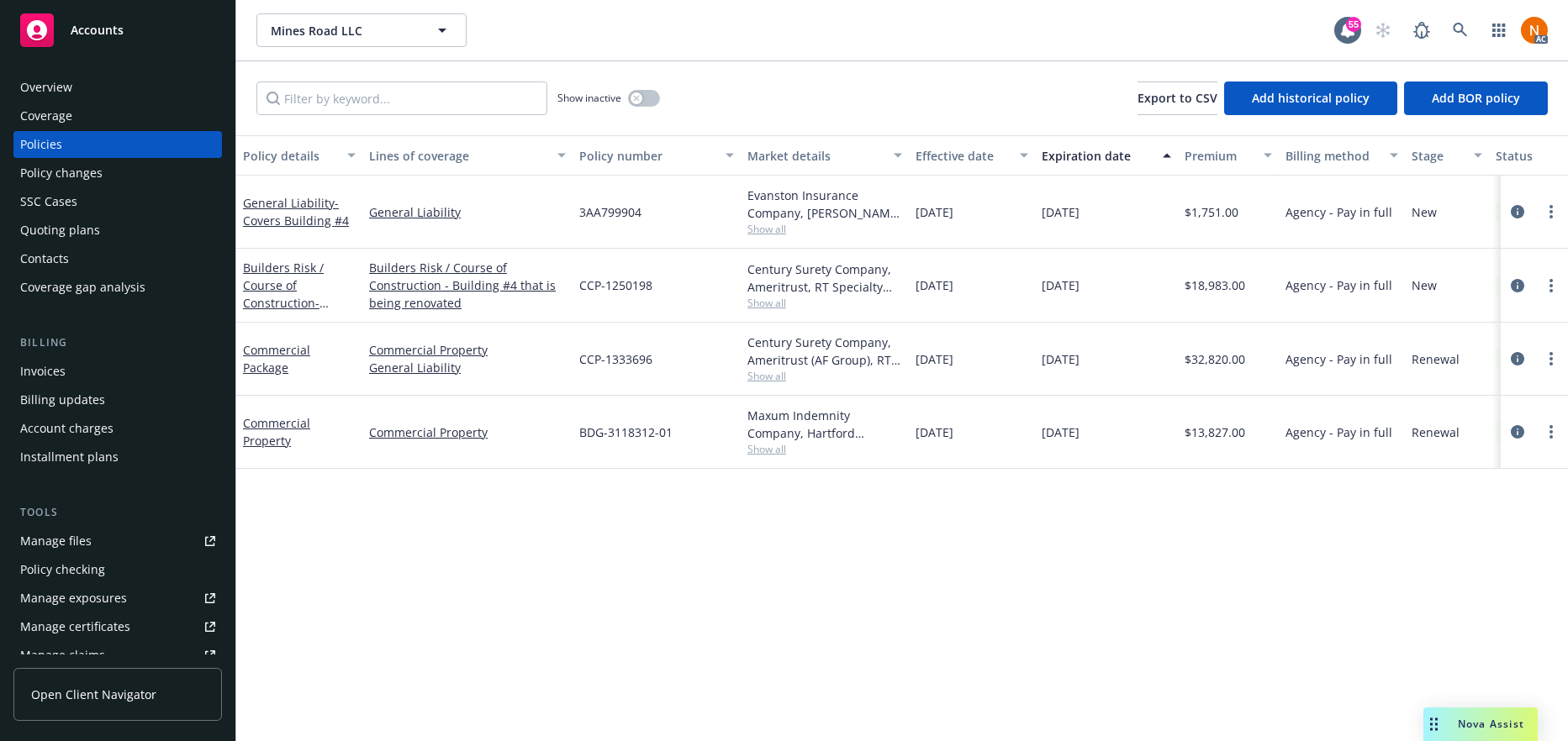
drag, startPoint x: 748, startPoint y: 505, endPoint x: 732, endPoint y: 29, distance: 476.3
click at [747, 445] on div "Policy details Lines of coverage Policy number Market details Effective date Ex…" at bounding box center [902, 438] width 1332 height 606
drag, startPoint x: 73, startPoint y: 88, endPoint x: 303, endPoint y: 114, distance: 231.5
click at [73, 88] on div "Overview" at bounding box center [118, 88] width 195 height 27
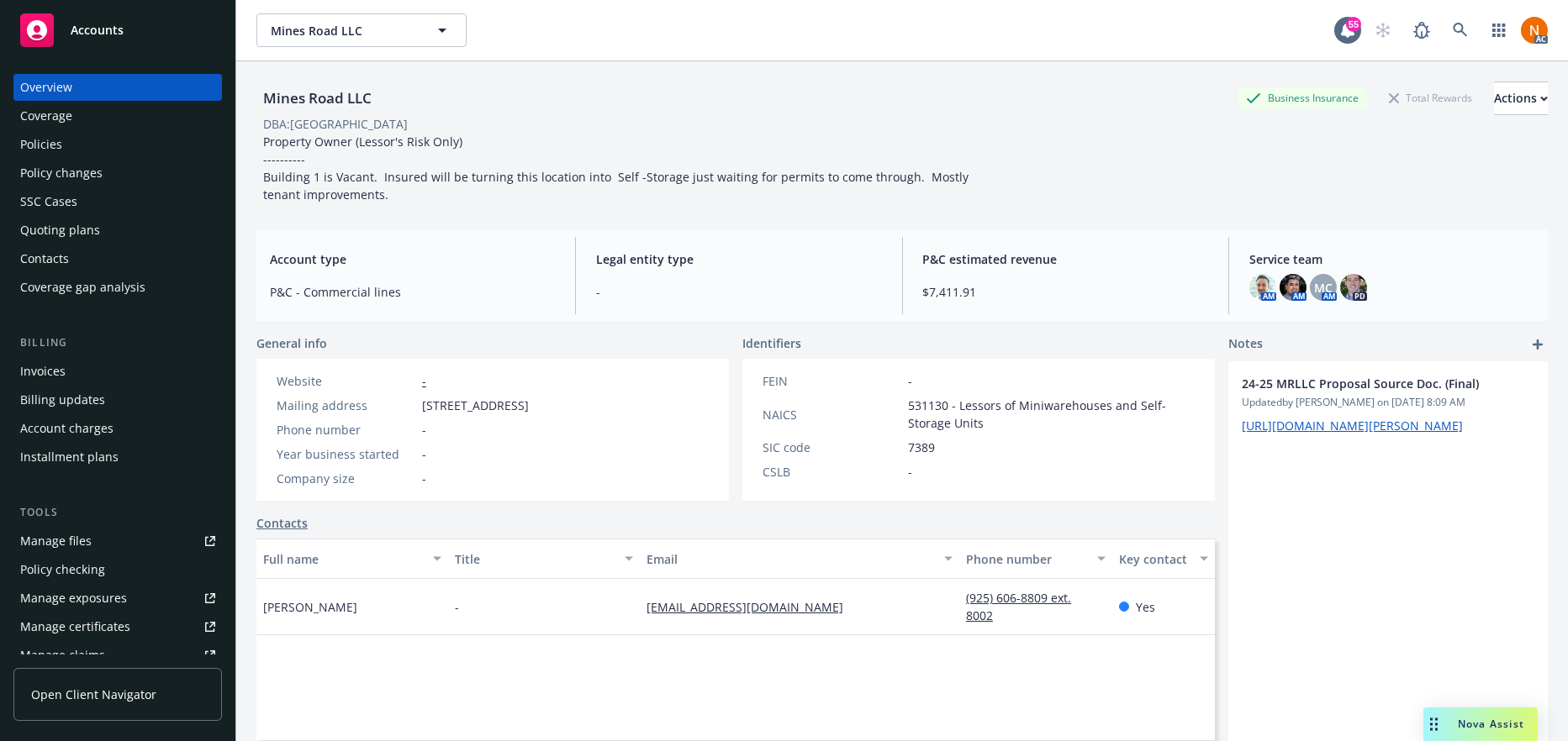
click at [919, 398] on span "531130 - Lessors of Miniwarehouses and Self-Storage Units" at bounding box center [1052, 414] width 286 height 35
copy span "531130"
drag, startPoint x: 23, startPoint y: 146, endPoint x: 112, endPoint y: 140, distance: 89.2
click at [23, 146] on div "Policies" at bounding box center [41, 145] width 42 height 27
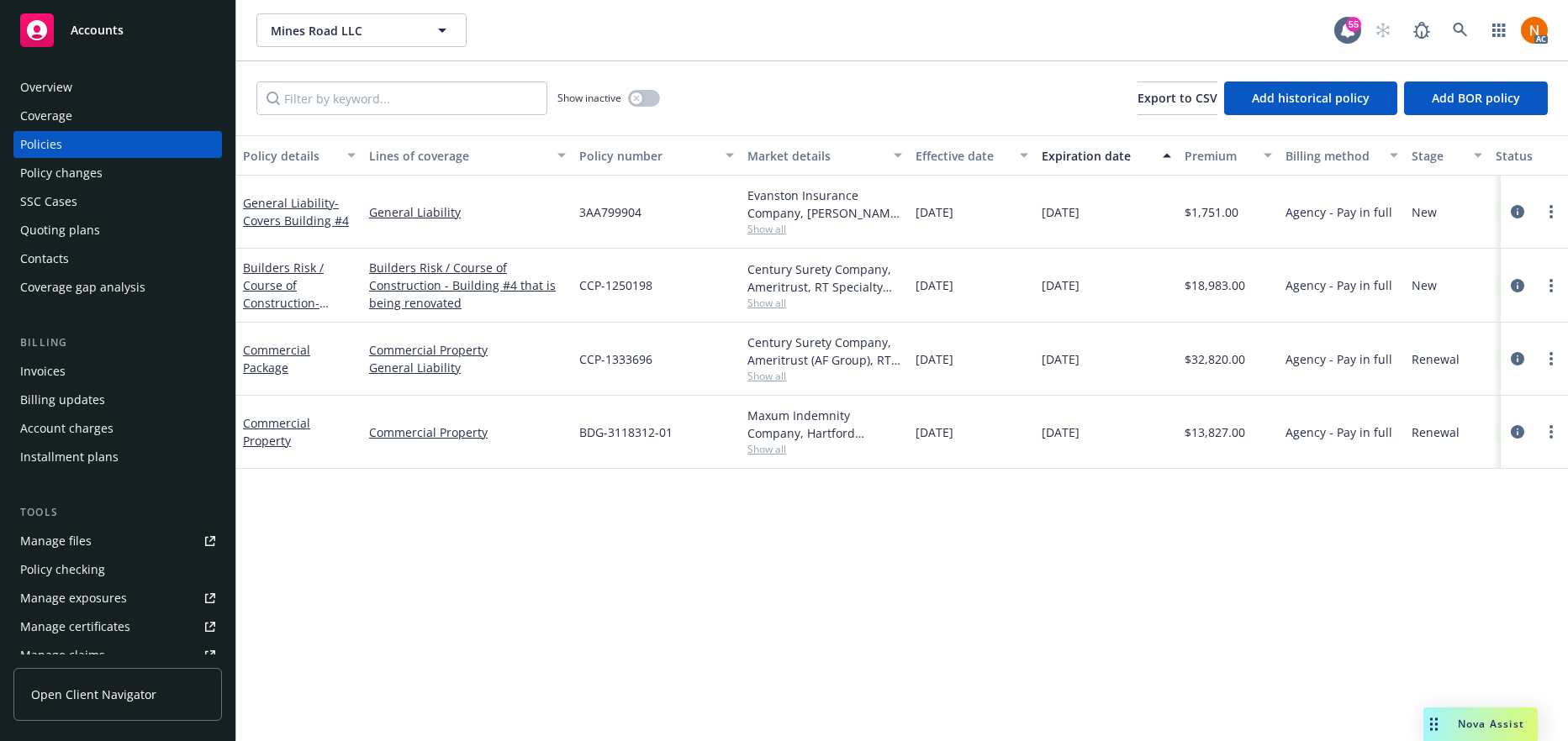
click at [770, 299] on span "Show all" at bounding box center [825, 302] width 155 height 14
click at [804, 255] on div "Century Surety Company, Ameritrust, RT Specialty Insurance Services, LLC (RSG S…" at bounding box center [824, 285] width 168 height 74
click at [784, 231] on span "Show all" at bounding box center [825, 228] width 155 height 14
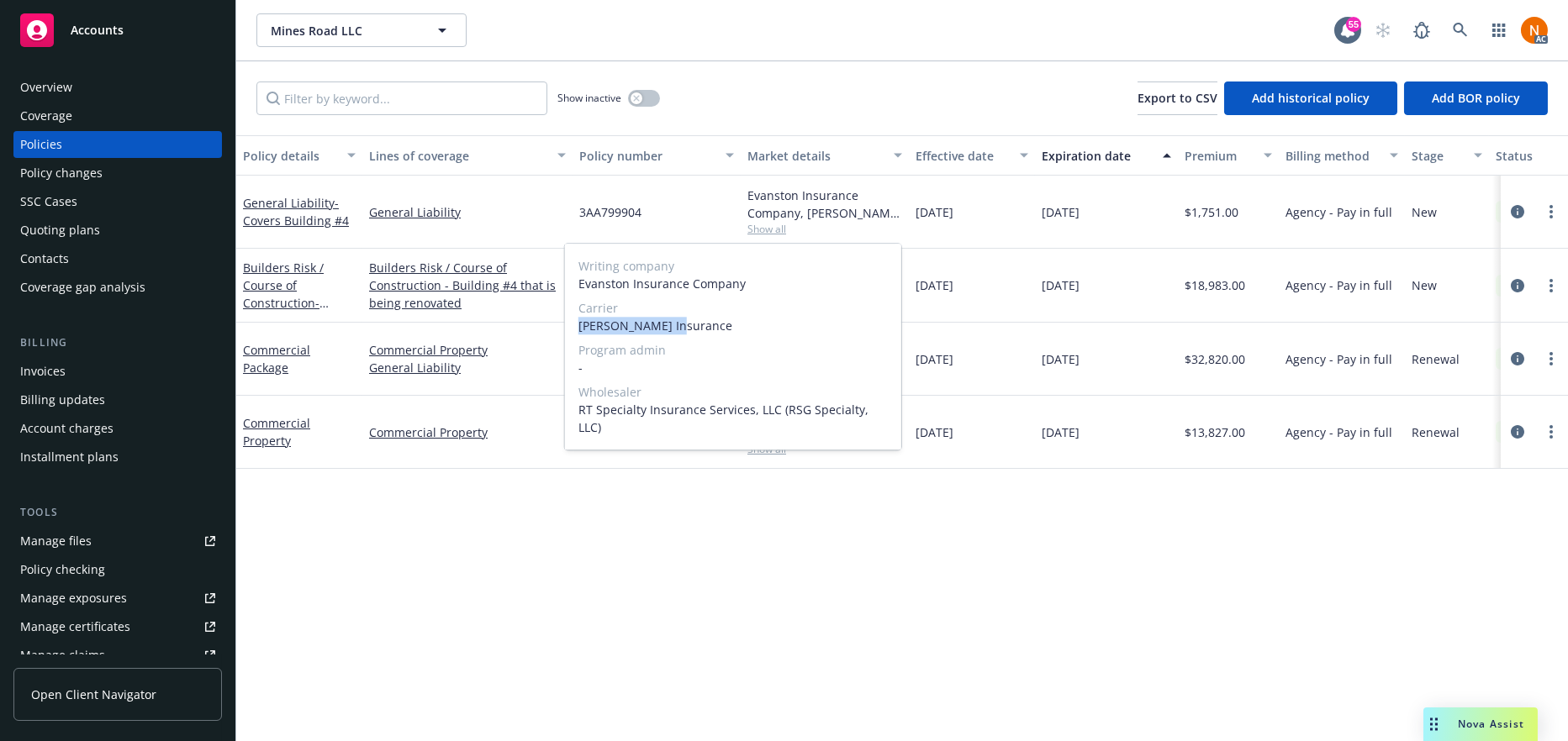
drag, startPoint x: 710, startPoint y: 324, endPoint x: 573, endPoint y: 328, distance: 137.1
click at [573, 328] on div "Writing company Evanston Insurance Company Carrier Markel Insurance Program adm…" at bounding box center [733, 347] width 337 height 206
copy span "Markel Insurance"
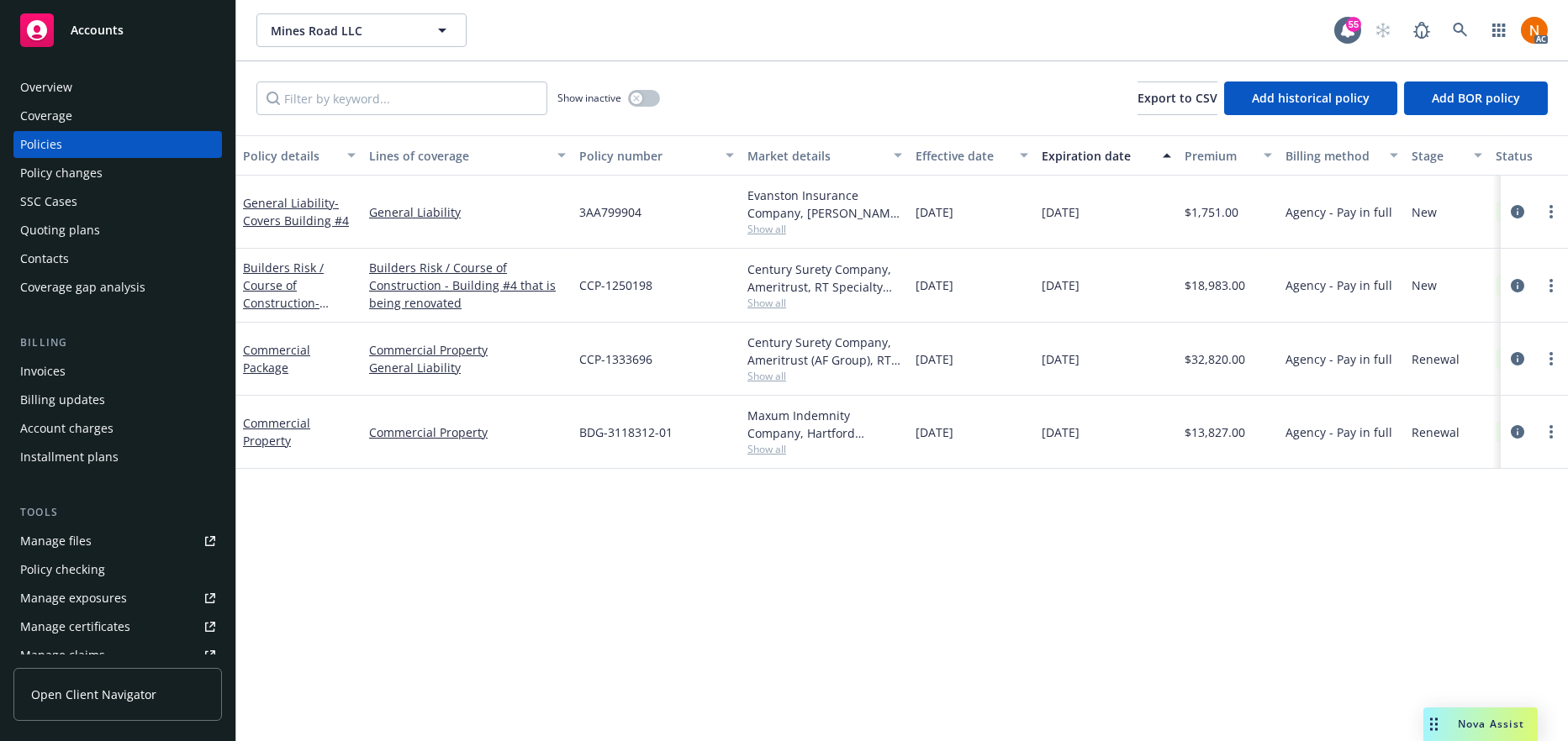
click at [725, 160] on div "Policy number" at bounding box center [657, 156] width 155 height 18
click at [620, 210] on span "3AA799904" at bounding box center [610, 212] width 62 height 18
copy span "3AA799904"
drag, startPoint x: 1250, startPoint y: 211, endPoint x: 1190, endPoint y: 217, distance: 60.3
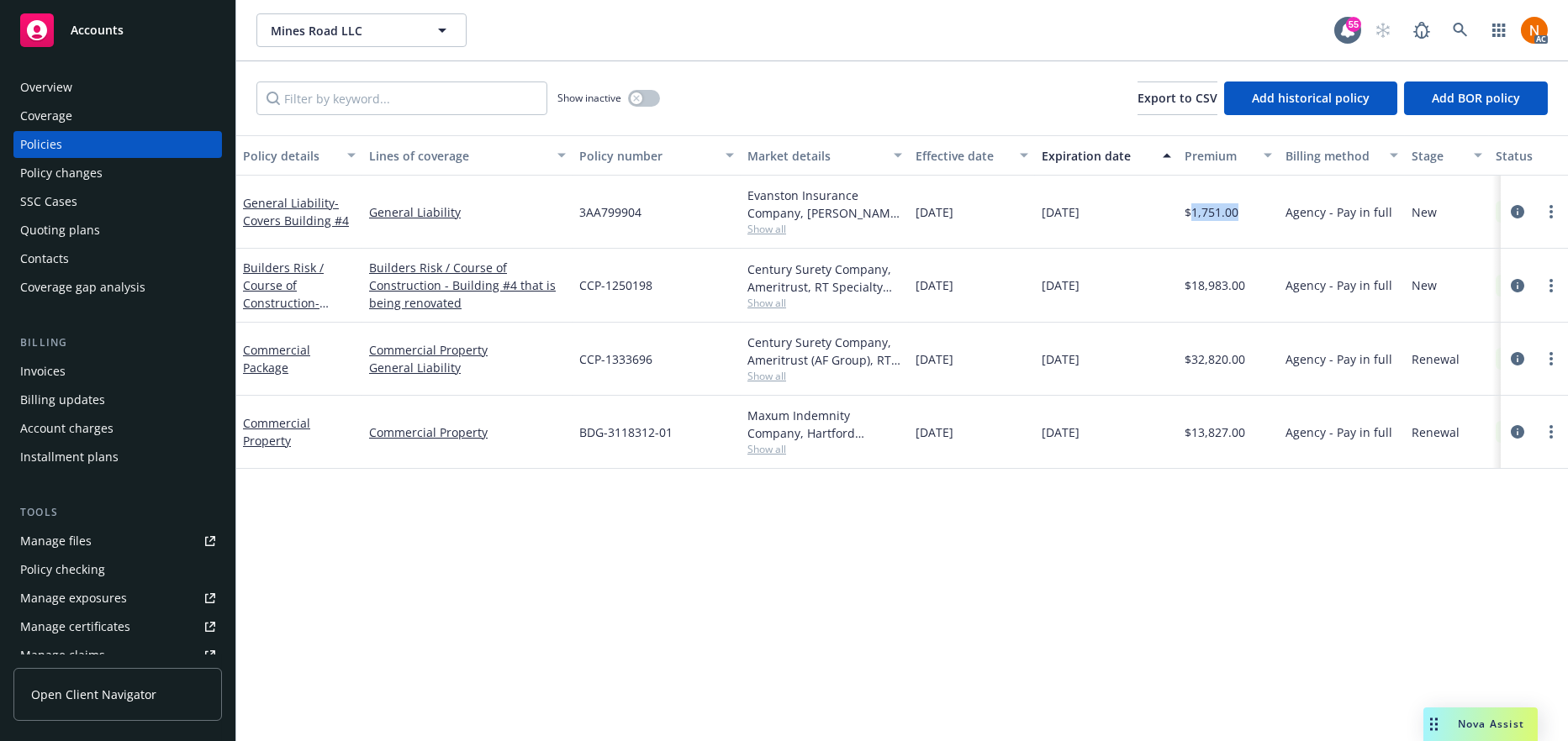
click at [1190, 217] on div "$1,751.00" at bounding box center [1228, 212] width 101 height 73
copy span "1,751.00"
drag, startPoint x: 1001, startPoint y: 215, endPoint x: 916, endPoint y: 215, distance: 85.0
click at [913, 215] on div "06/21/2024" at bounding box center [972, 212] width 126 height 73
copy span "06/21/2024"
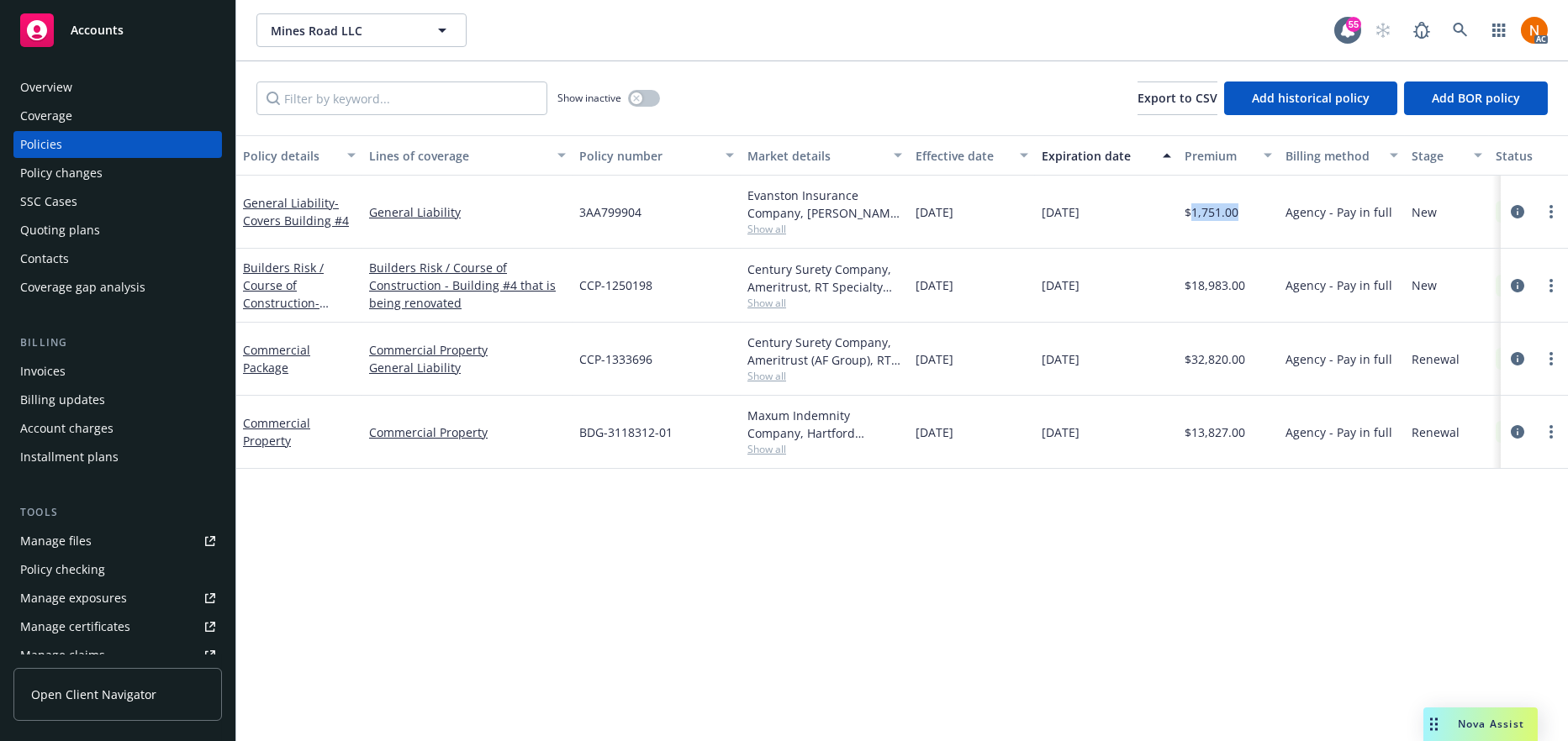
drag, startPoint x: 1088, startPoint y: 211, endPoint x: 1402, endPoint y: 315, distance: 330.8
click at [1035, 210] on div "10/31/2025" at bounding box center [1107, 212] width 143 height 73
copy span "10/31/2025"
drag, startPoint x: 1121, startPoint y: 500, endPoint x: 1097, endPoint y: 468, distance: 40.0
click at [1121, 500] on div "Policy details Lines of coverage Policy number Market details Effective date Ex…" at bounding box center [902, 438] width 1332 height 606
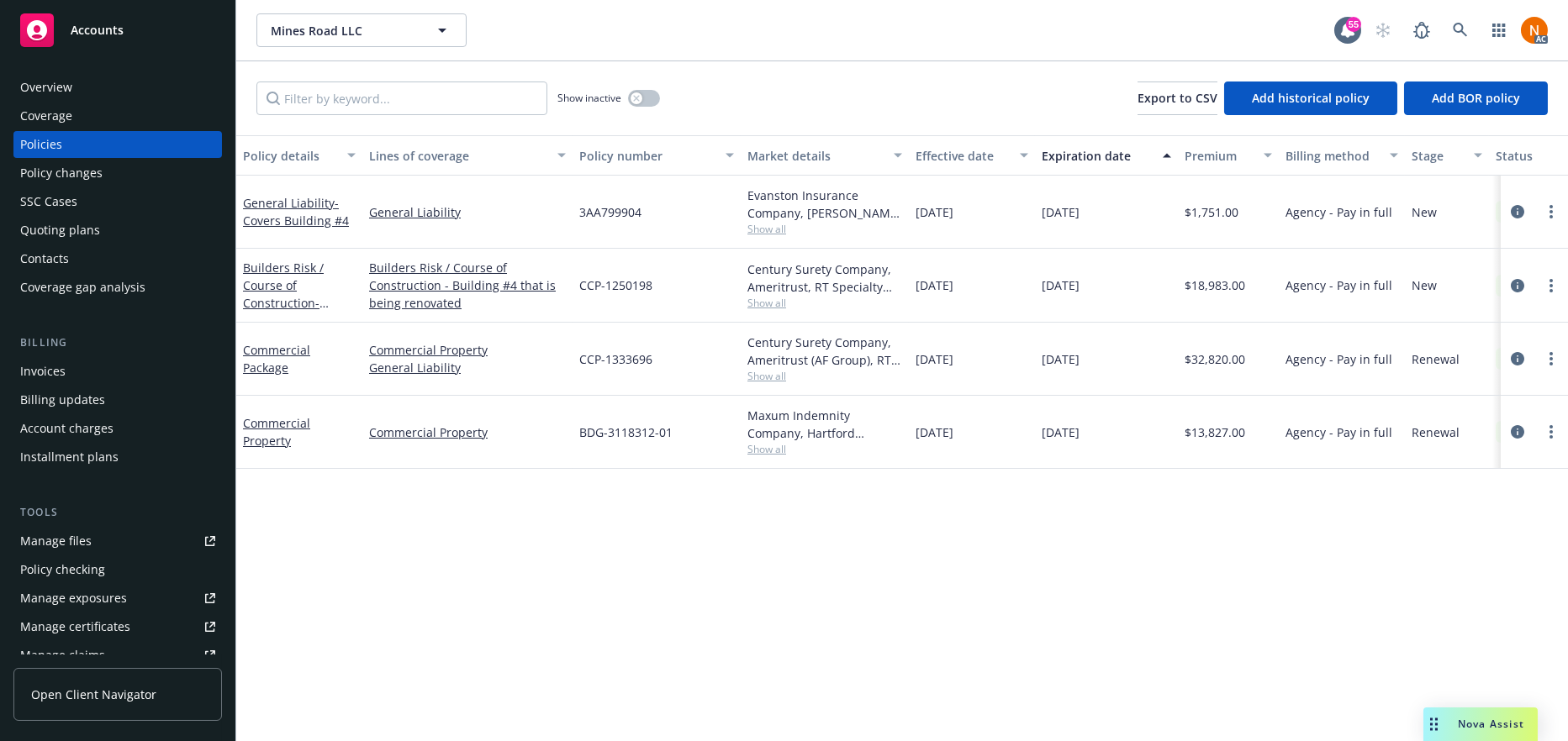
click at [770, 296] on span "Show all" at bounding box center [825, 302] width 155 height 14
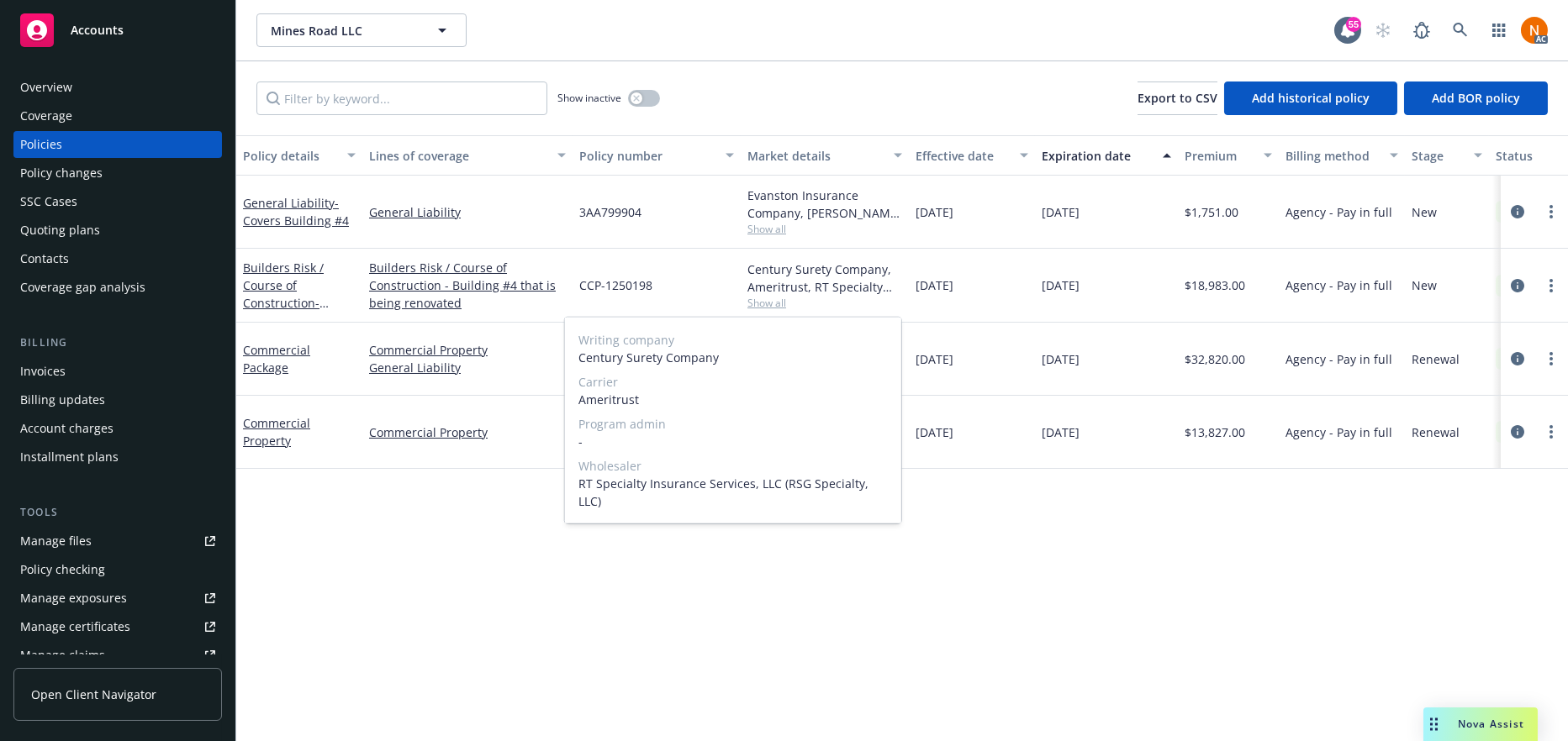
click at [623, 400] on span "Ameritrust" at bounding box center [733, 399] width 309 height 18
click at [622, 400] on span "Ameritrust" at bounding box center [733, 399] width 309 height 18
click at [769, 296] on span "Show all" at bounding box center [825, 302] width 155 height 14
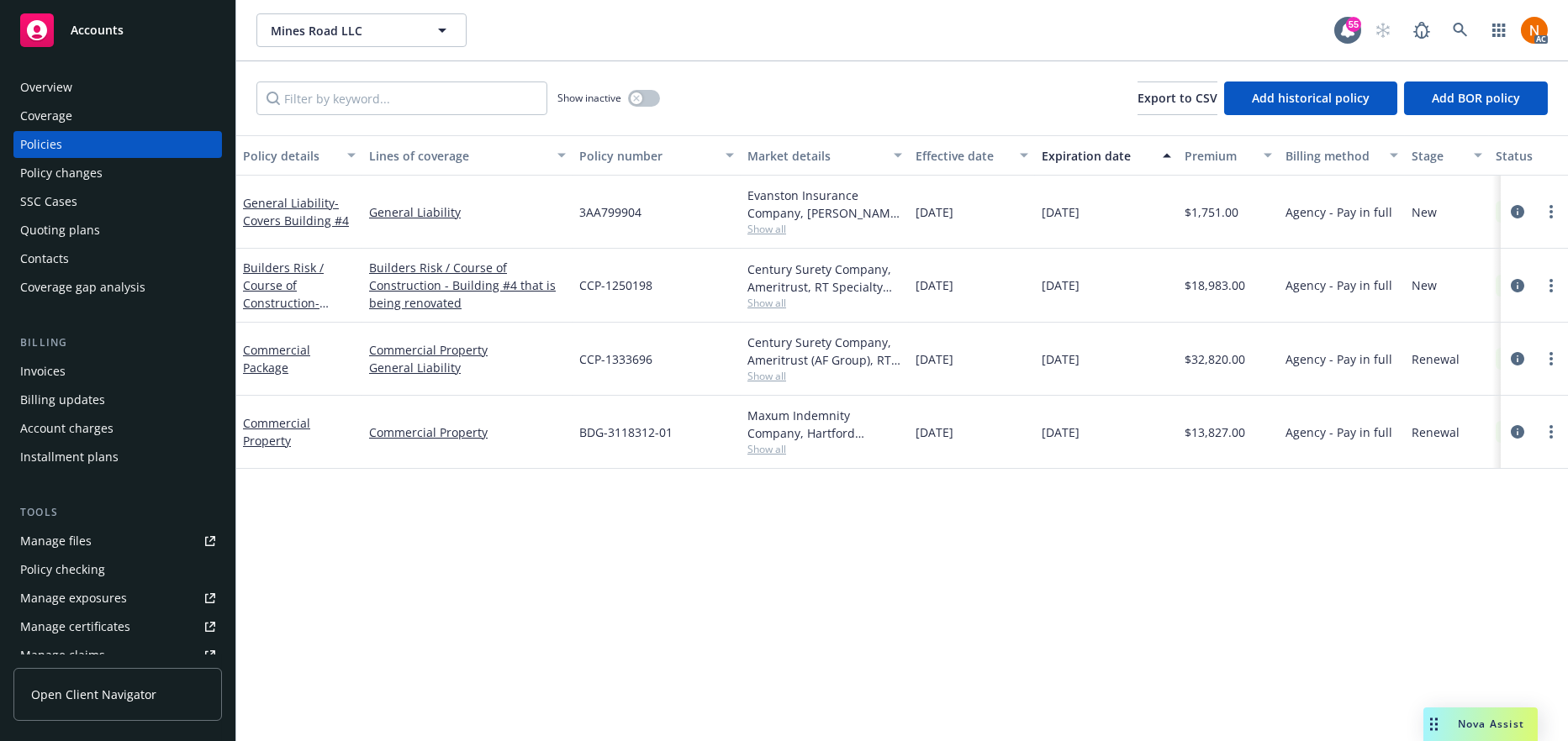
click at [765, 302] on span "Show all" at bounding box center [825, 302] width 155 height 14
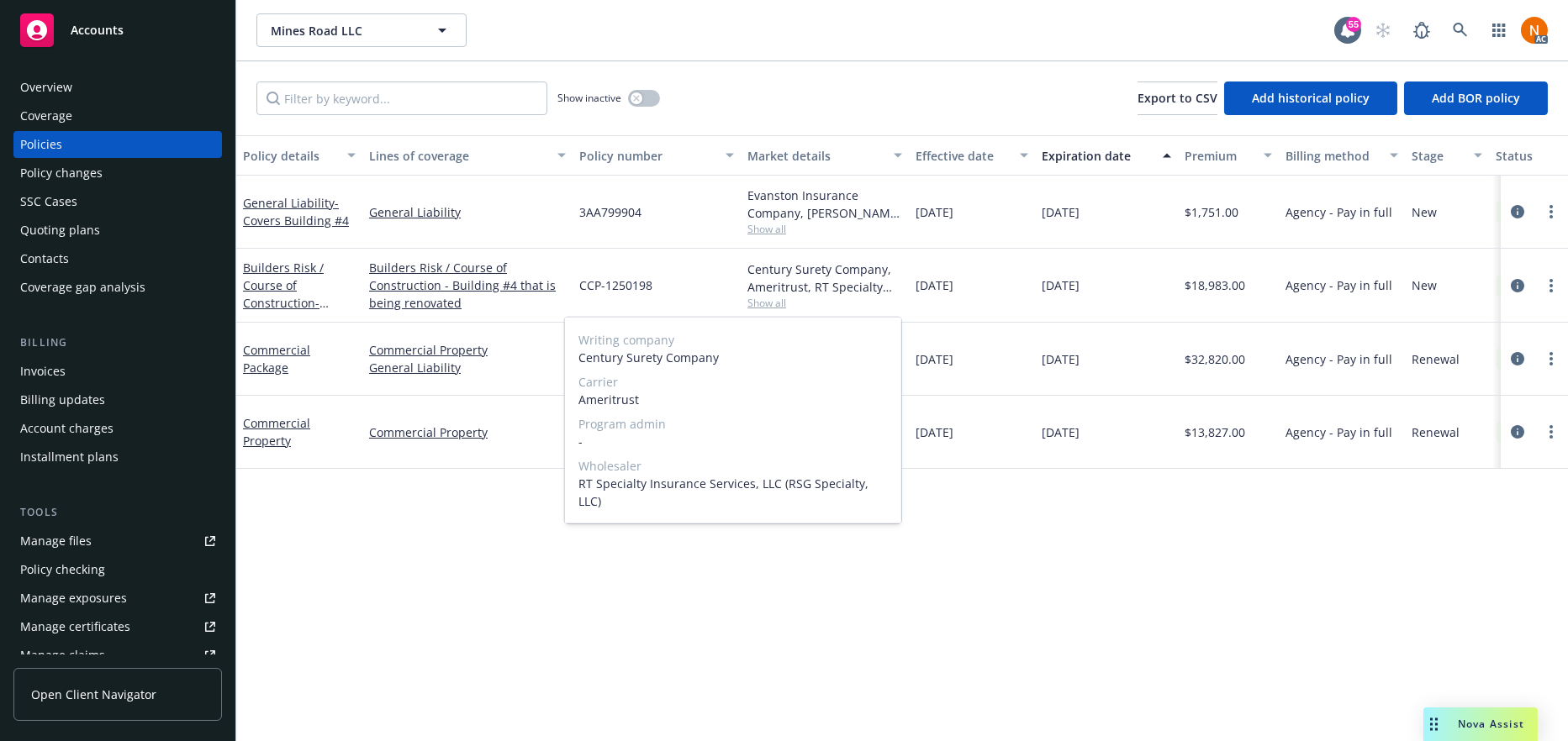
click at [621, 402] on span "Ameritrust" at bounding box center [733, 399] width 309 height 18
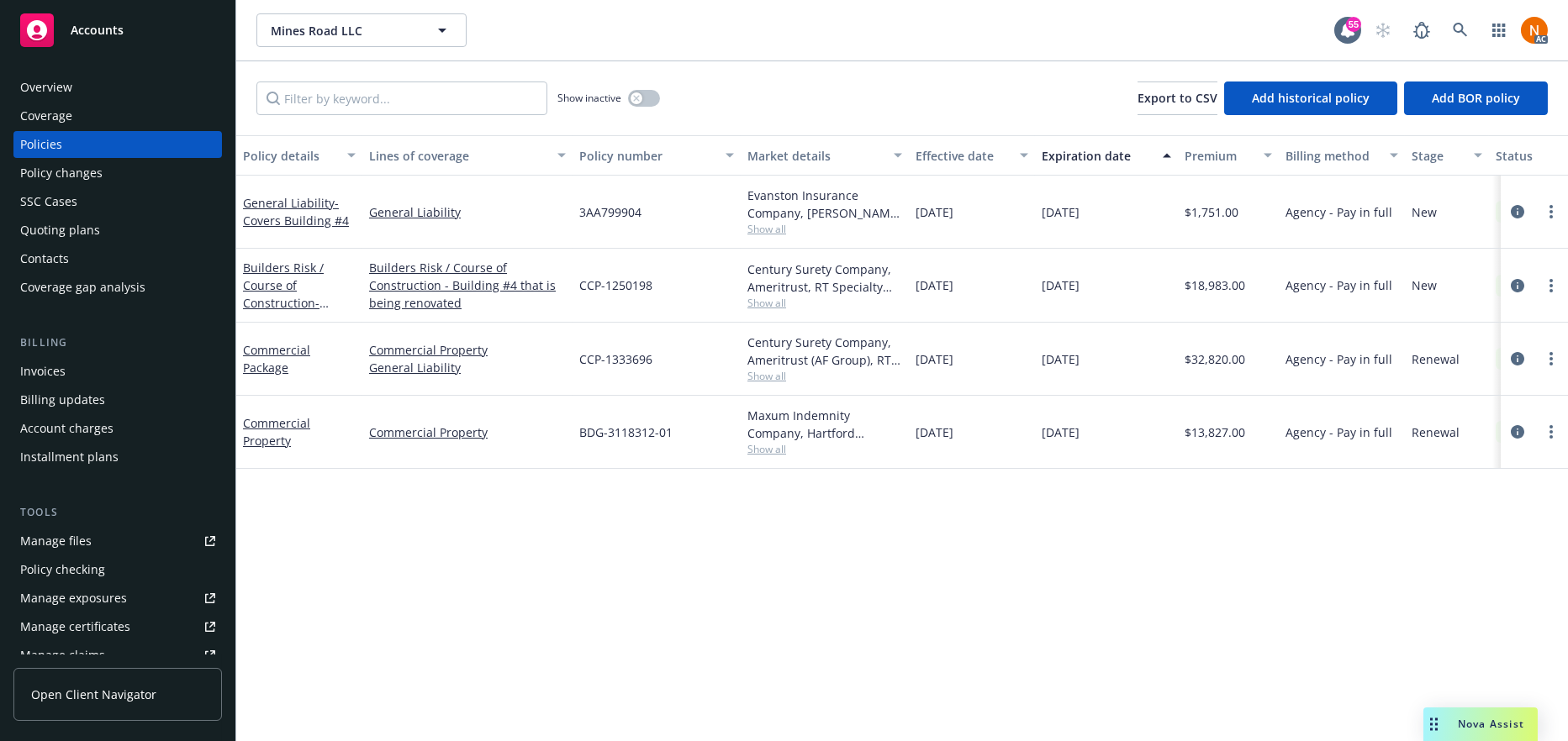
click at [683, 236] on div "3AA799904" at bounding box center [656, 212] width 168 height 73
drag, startPoint x: 688, startPoint y: 286, endPoint x: 574, endPoint y: 281, distance: 114.1
click at [574, 281] on div "CCP-1250198" at bounding box center [656, 285] width 168 height 74
drag, startPoint x: 1257, startPoint y: 280, endPoint x: 1191, endPoint y: 289, distance: 66.6
click at [1191, 289] on div "$18,983.00" at bounding box center [1228, 285] width 101 height 74
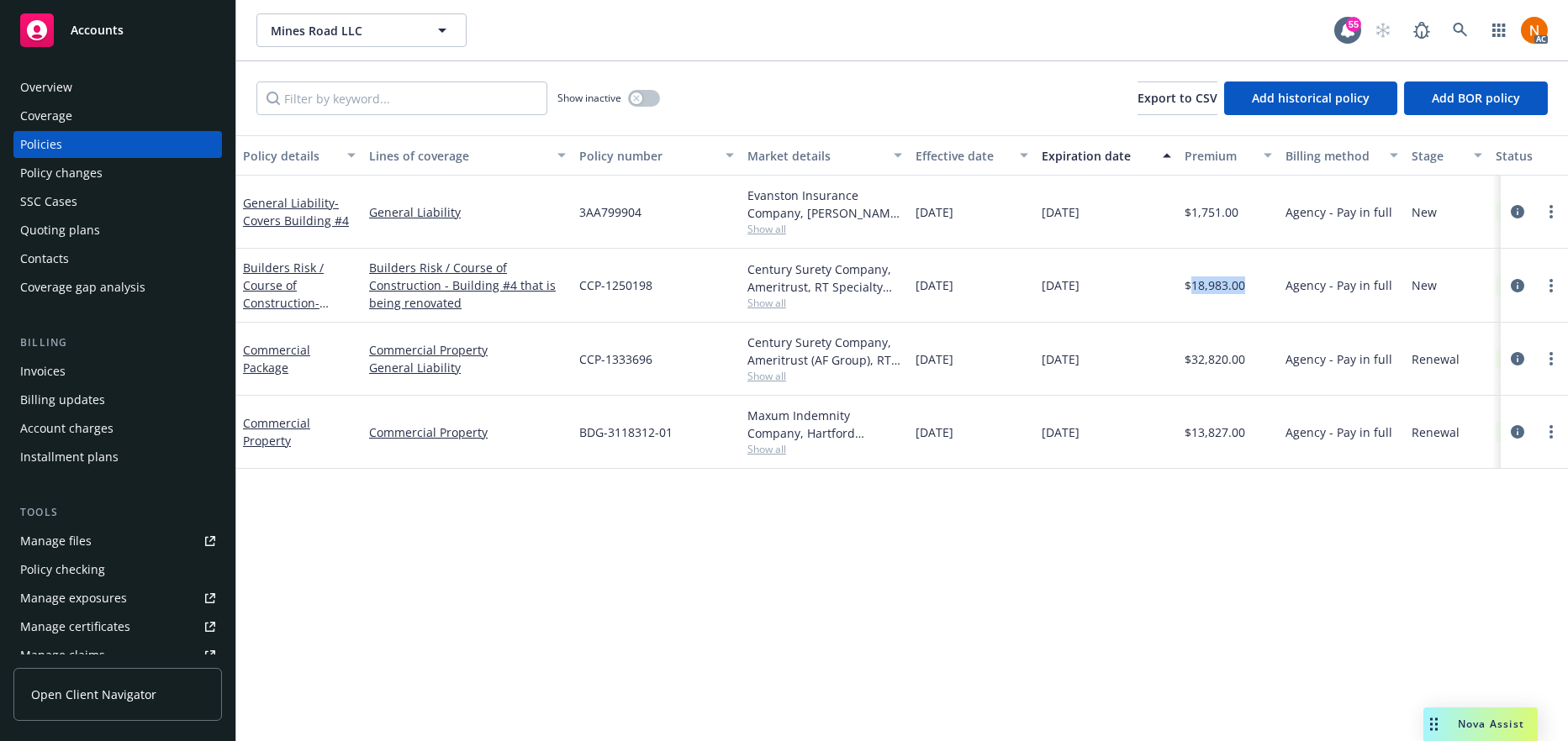
drag, startPoint x: 979, startPoint y: 281, endPoint x: 916, endPoint y: 282, distance: 63.0
click at [916, 282] on div "05/31/2024" at bounding box center [972, 285] width 126 height 74
drag, startPoint x: 1122, startPoint y: 302, endPoint x: 1093, endPoint y: 302, distance: 29.0
click at [1121, 302] on div "10/31/2025" at bounding box center [1107, 285] width 143 height 74
drag, startPoint x: 1119, startPoint y: 283, endPoint x: 1041, endPoint y: 285, distance: 78.0
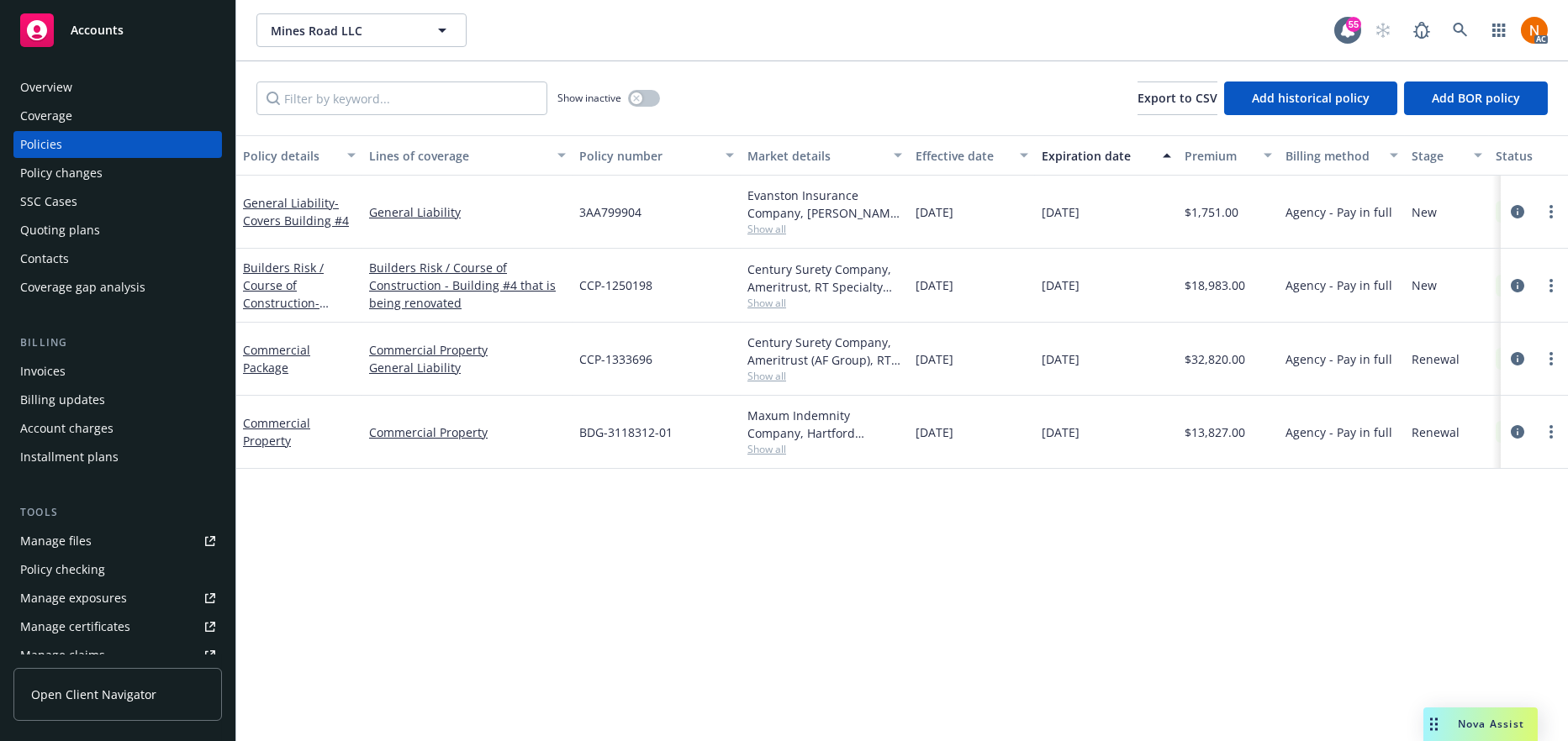
click at [1041, 285] on div "10/31/2025" at bounding box center [1107, 285] width 143 height 74
click at [649, 95] on button "button" at bounding box center [643, 99] width 32 height 17
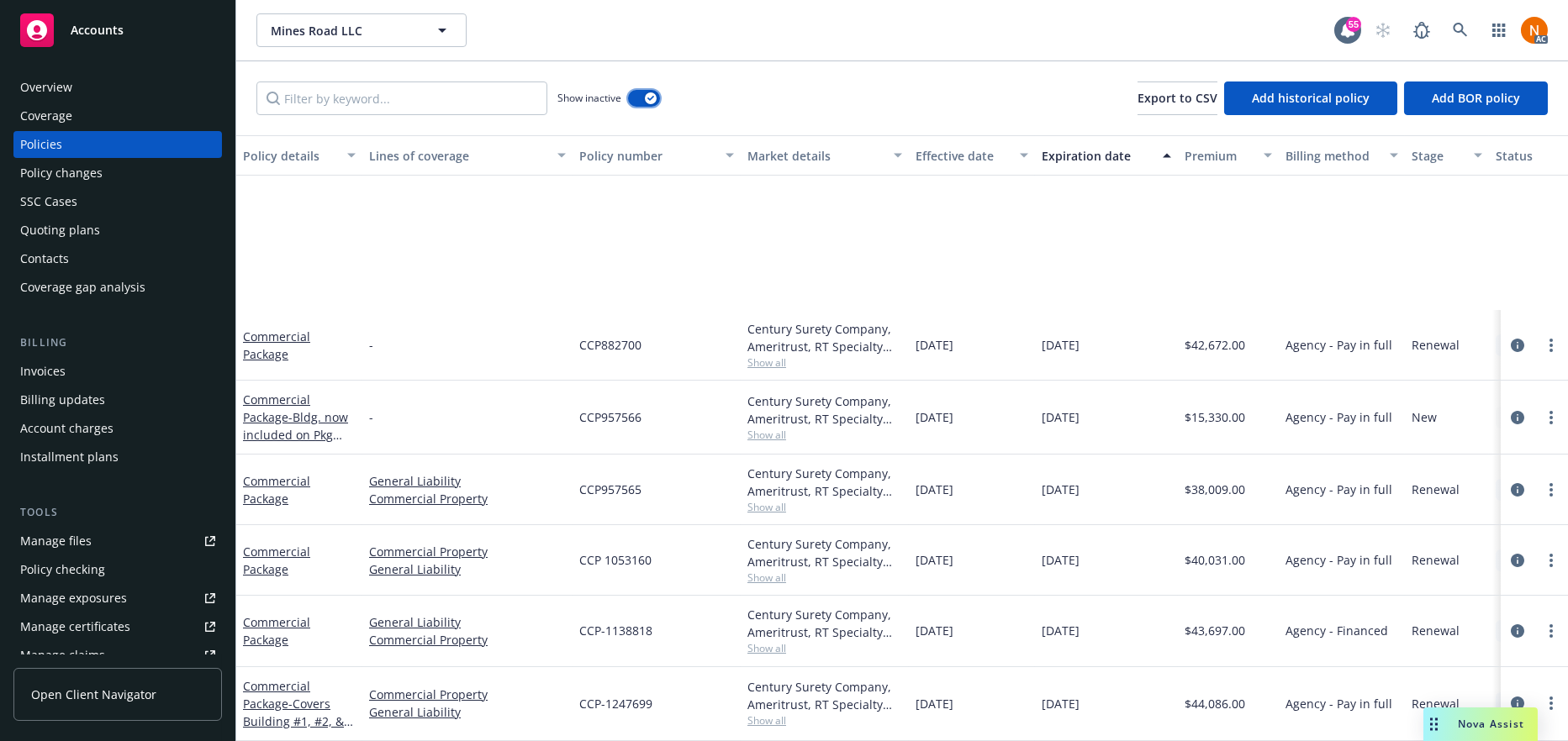
scroll to position [253, 0]
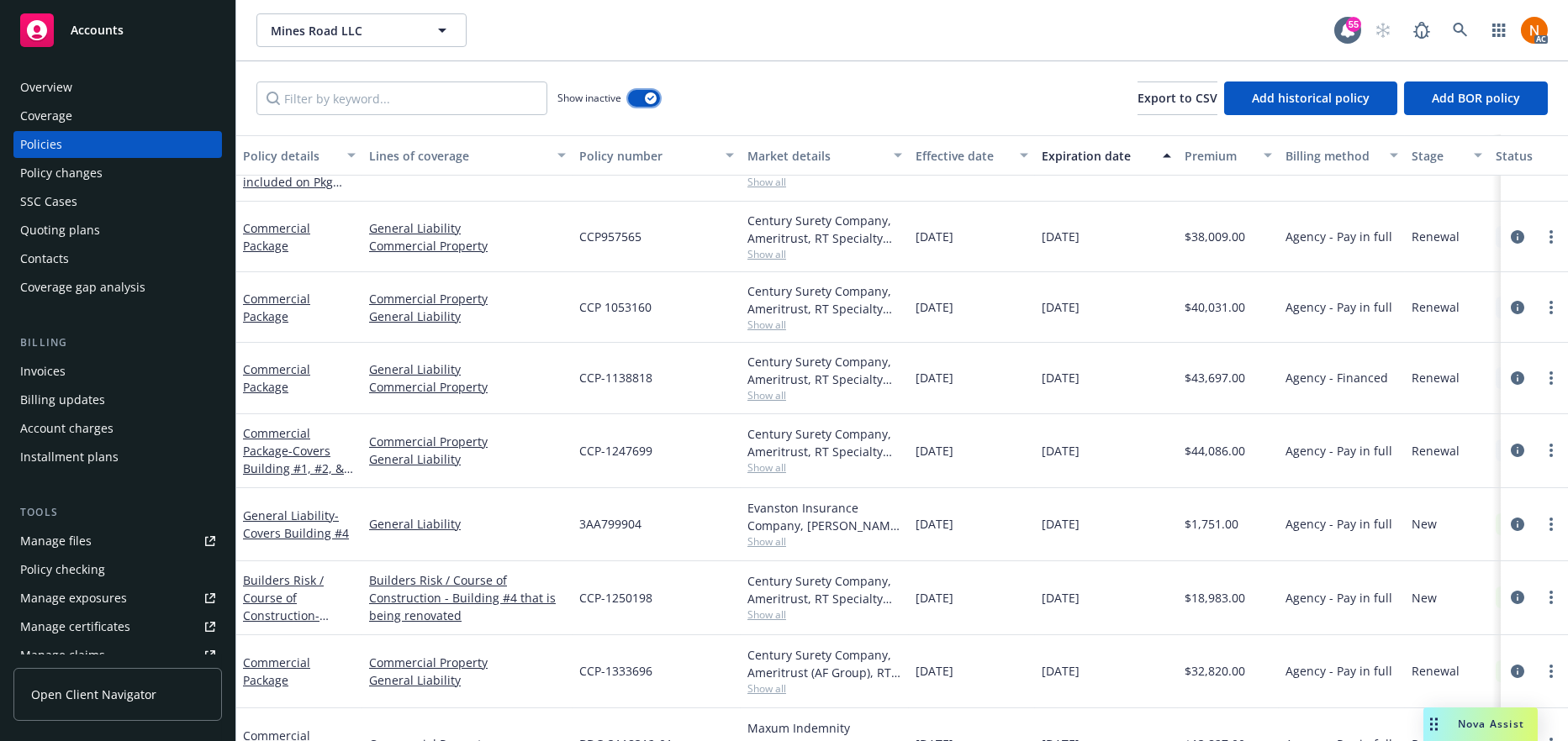
click at [652, 96] on div "button" at bounding box center [651, 99] width 12 height 12
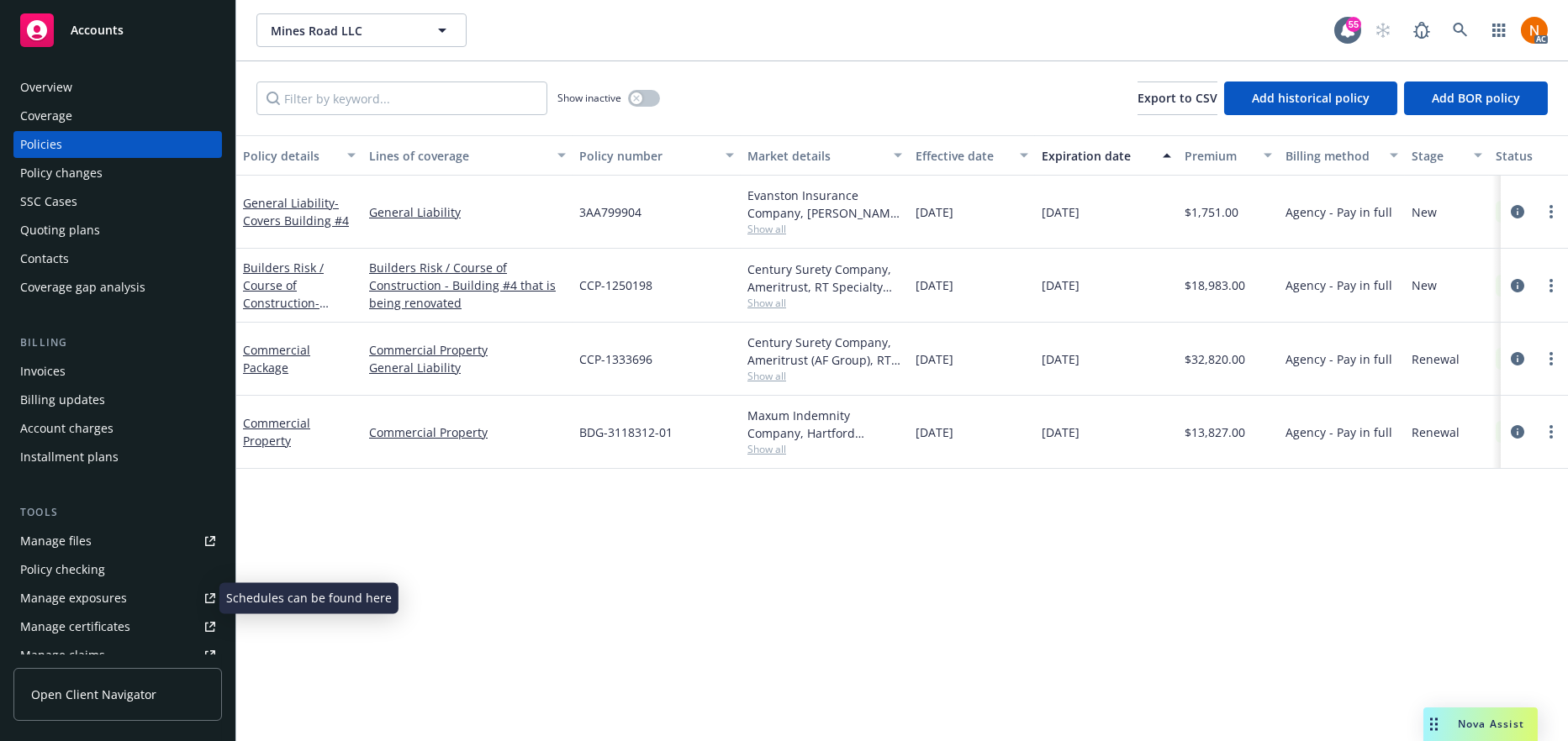
click at [107, 600] on div "Manage exposures" at bounding box center [73, 599] width 107 height 27
click at [70, 535] on div "Manage files" at bounding box center [56, 542] width 72 height 27
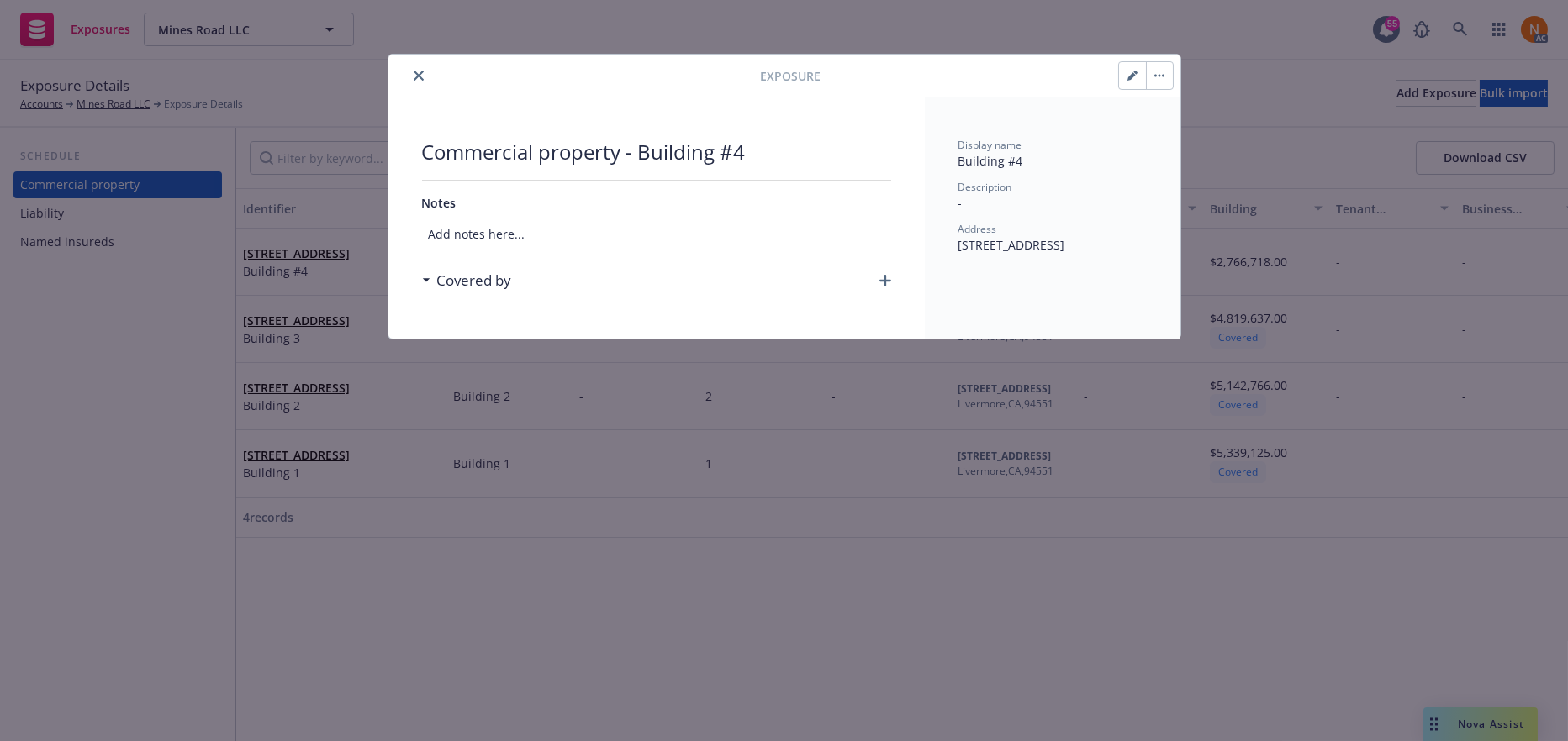
click at [501, 280] on h3 "Covered by" at bounding box center [475, 281] width 75 height 22
click at [491, 283] on h3 "Covered by" at bounding box center [475, 281] width 75 height 22
click at [502, 282] on h3 "Covered by" at bounding box center [475, 281] width 75 height 22
click at [479, 283] on h3 "Covered by" at bounding box center [475, 281] width 75 height 22
click at [421, 66] on button "close" at bounding box center [418, 76] width 20 height 20
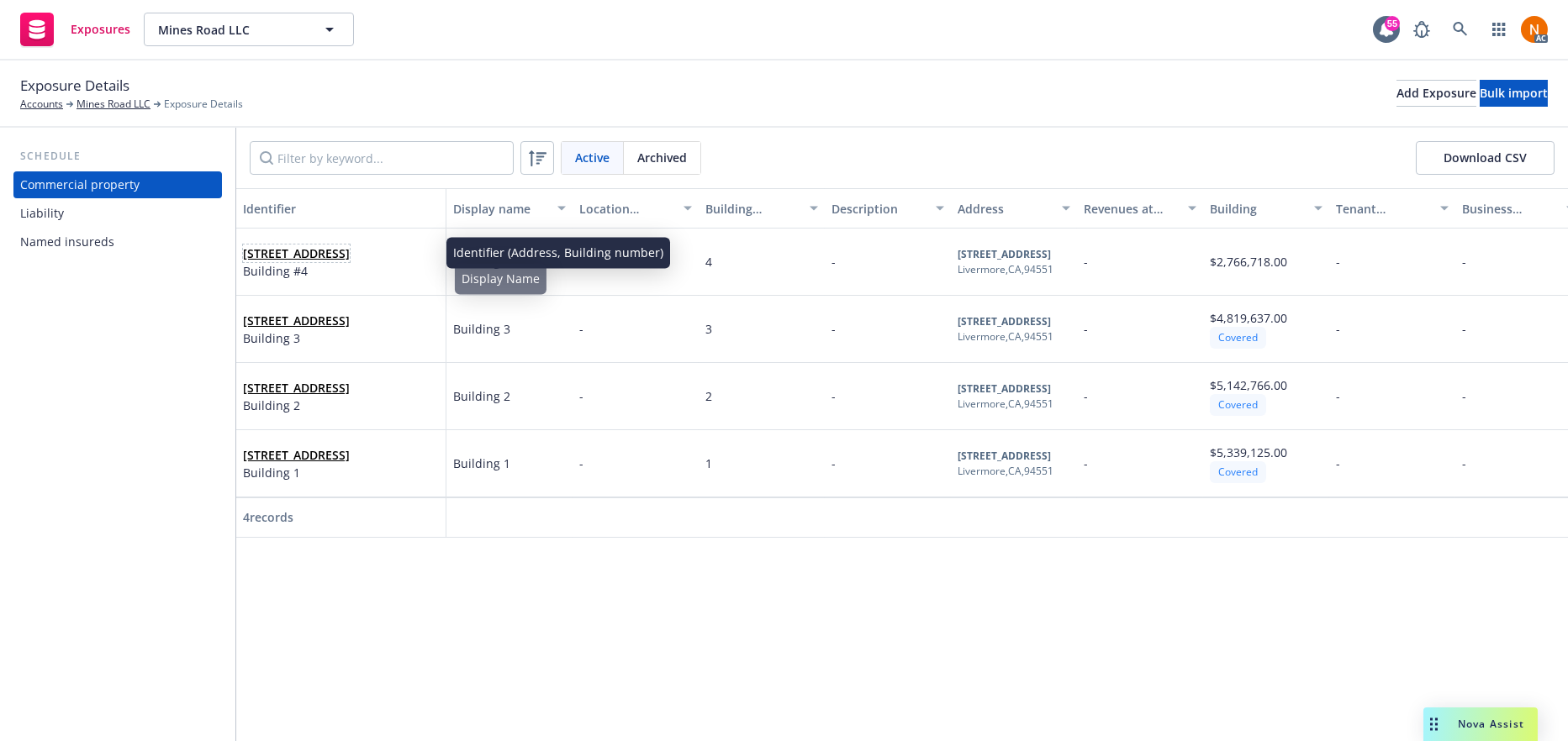
click at [349, 248] on link "250 N Mines Road Livermore, CA 94551 4" at bounding box center [296, 253] width 107 height 16
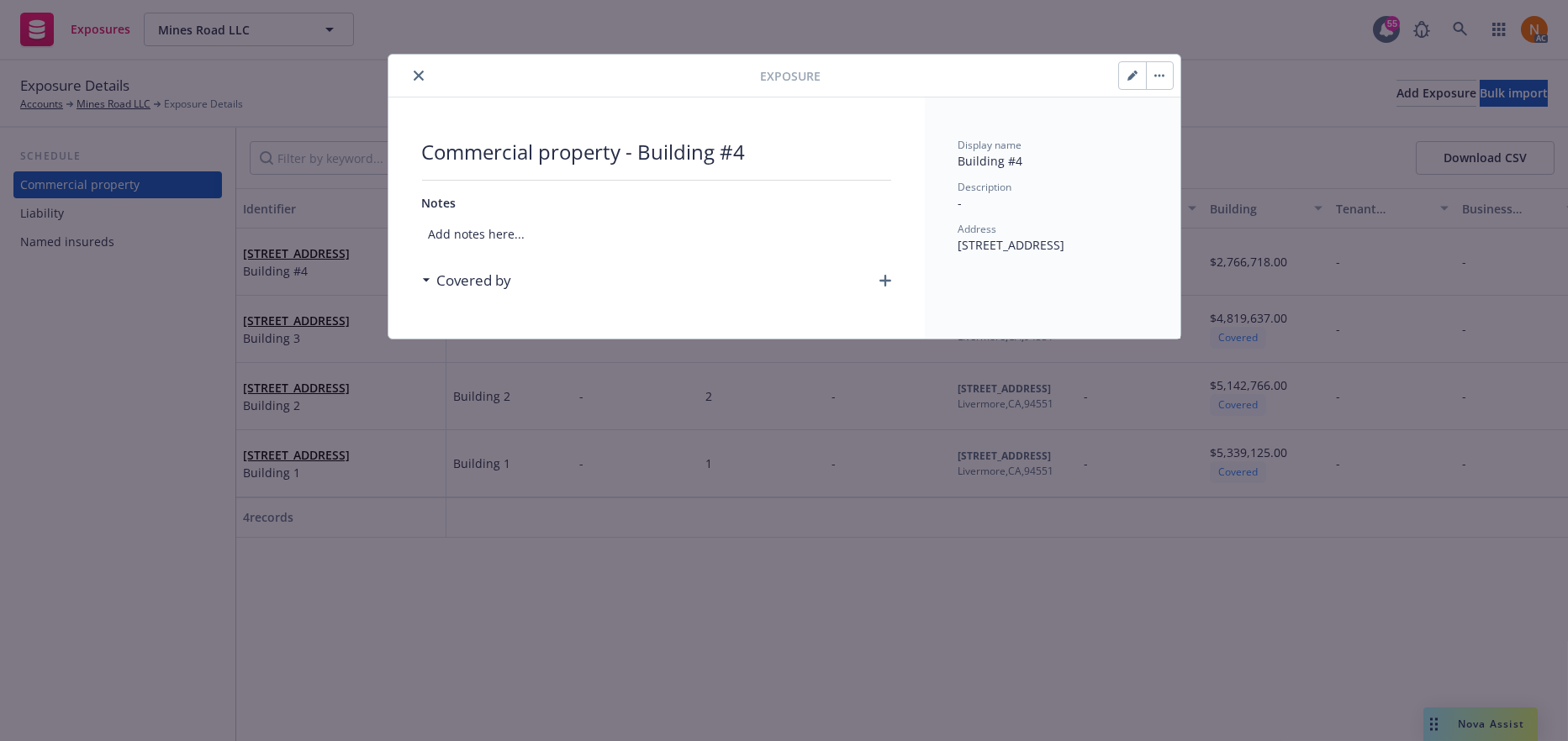
click at [1000, 241] on span "250 N Mines Road Livermore, CA 94551" at bounding box center [1012, 244] width 107 height 16
click at [472, 280] on h3 "Covered by" at bounding box center [475, 281] width 75 height 22
drag, startPoint x: 1032, startPoint y: 193, endPoint x: 1013, endPoint y: 178, distance: 24.2
click at [1026, 186] on div "Description -" at bounding box center [1052, 195] width 188 height 32
click at [420, 77] on icon "close" at bounding box center [418, 76] width 10 height 10
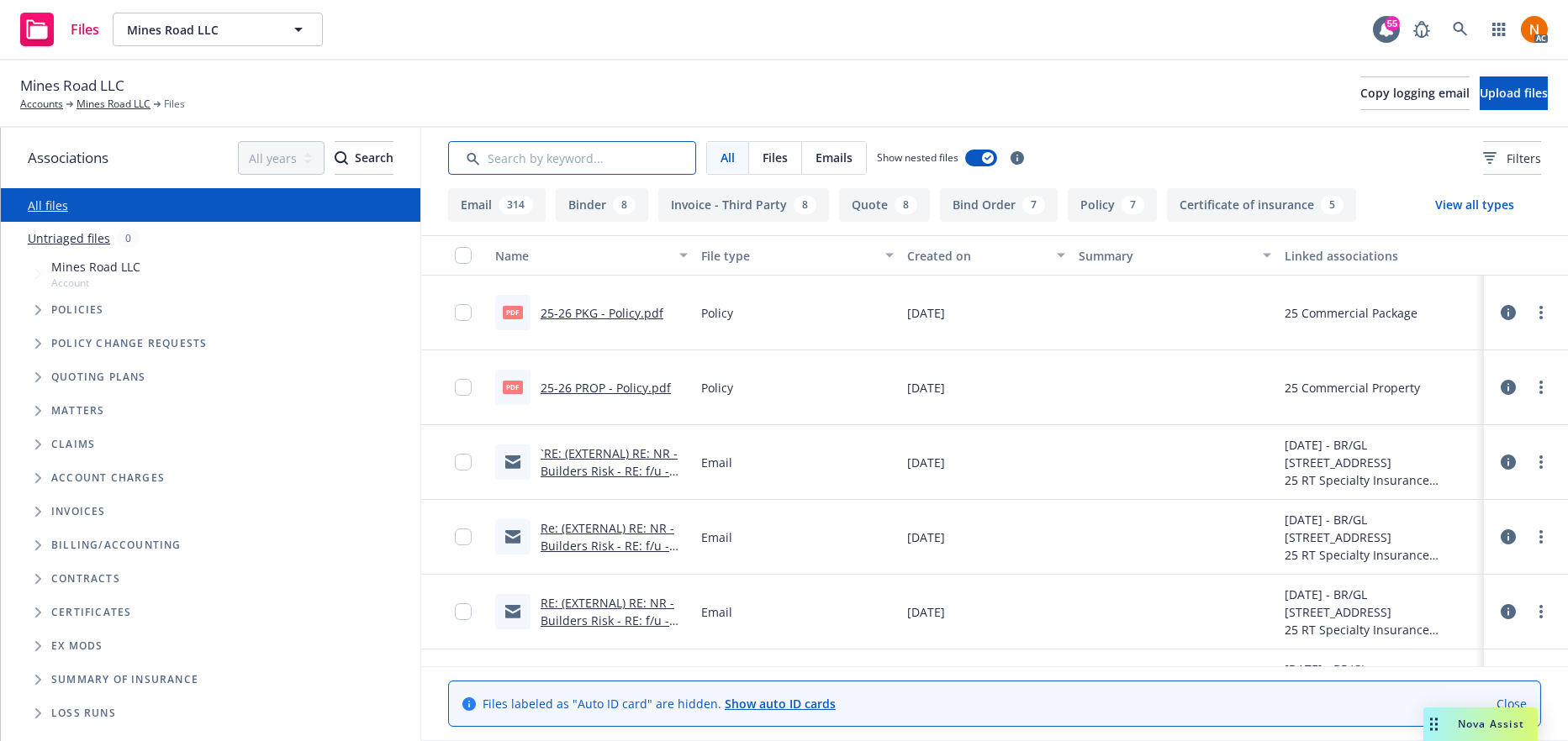
click at [572, 158] on input "Search by keyword..." at bounding box center [572, 158] width 248 height 33
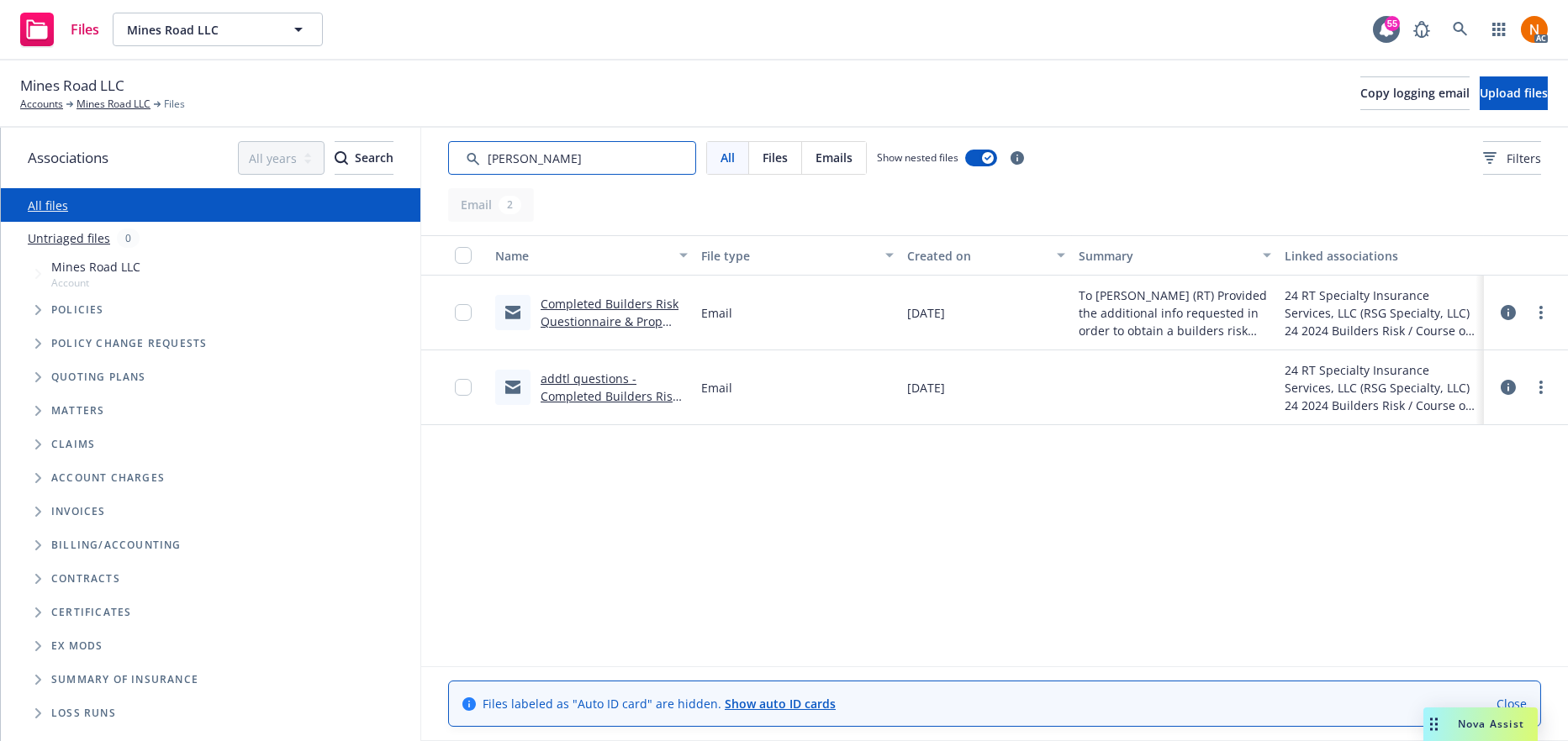
type input "[PERSON_NAME]"
click at [616, 302] on link "Completed Builders Risk Questionnaire & Prop [PERSON_NAME] Appl - Renews [DATE]…" at bounding box center [609, 356] width 138 height 122
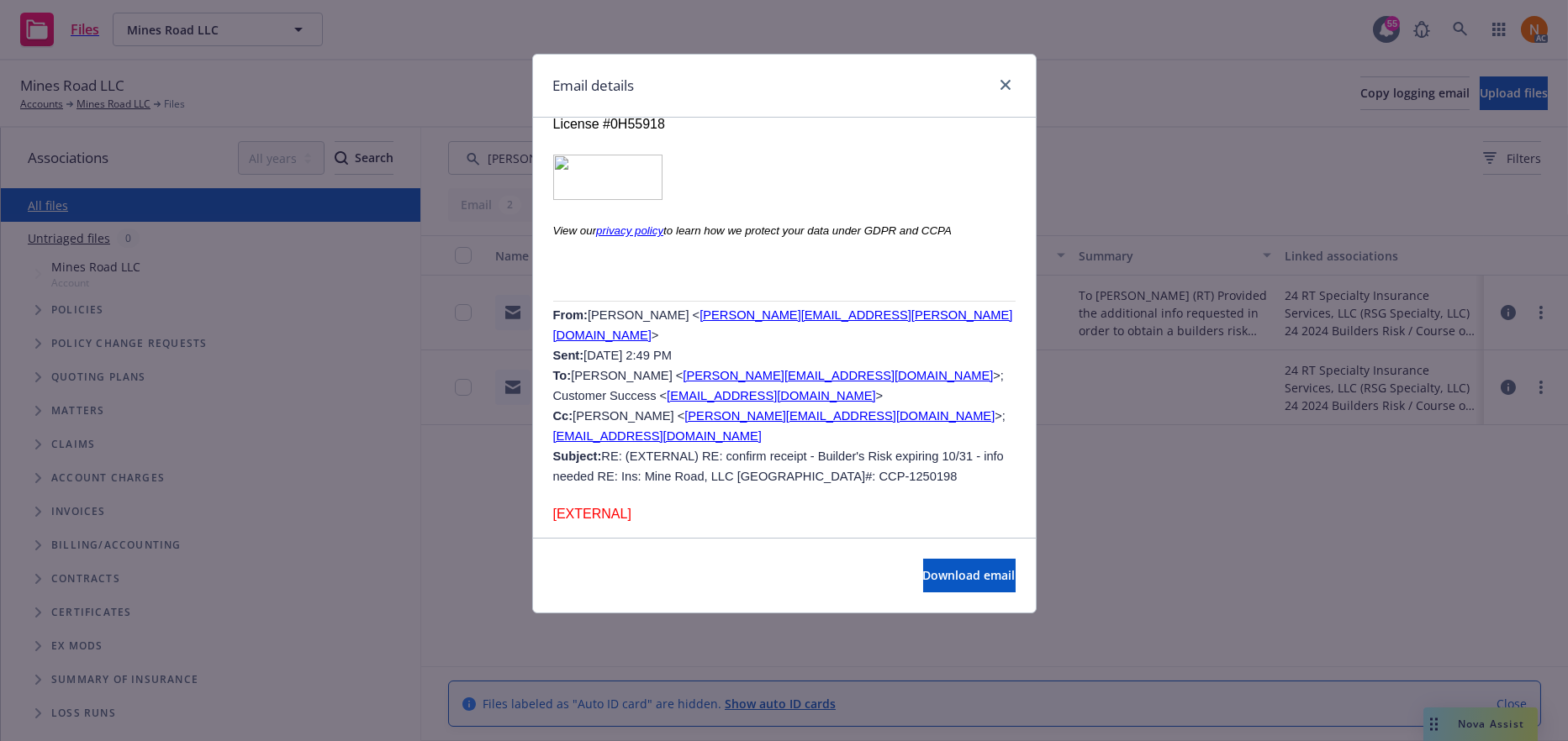
scroll to position [3193, 0]
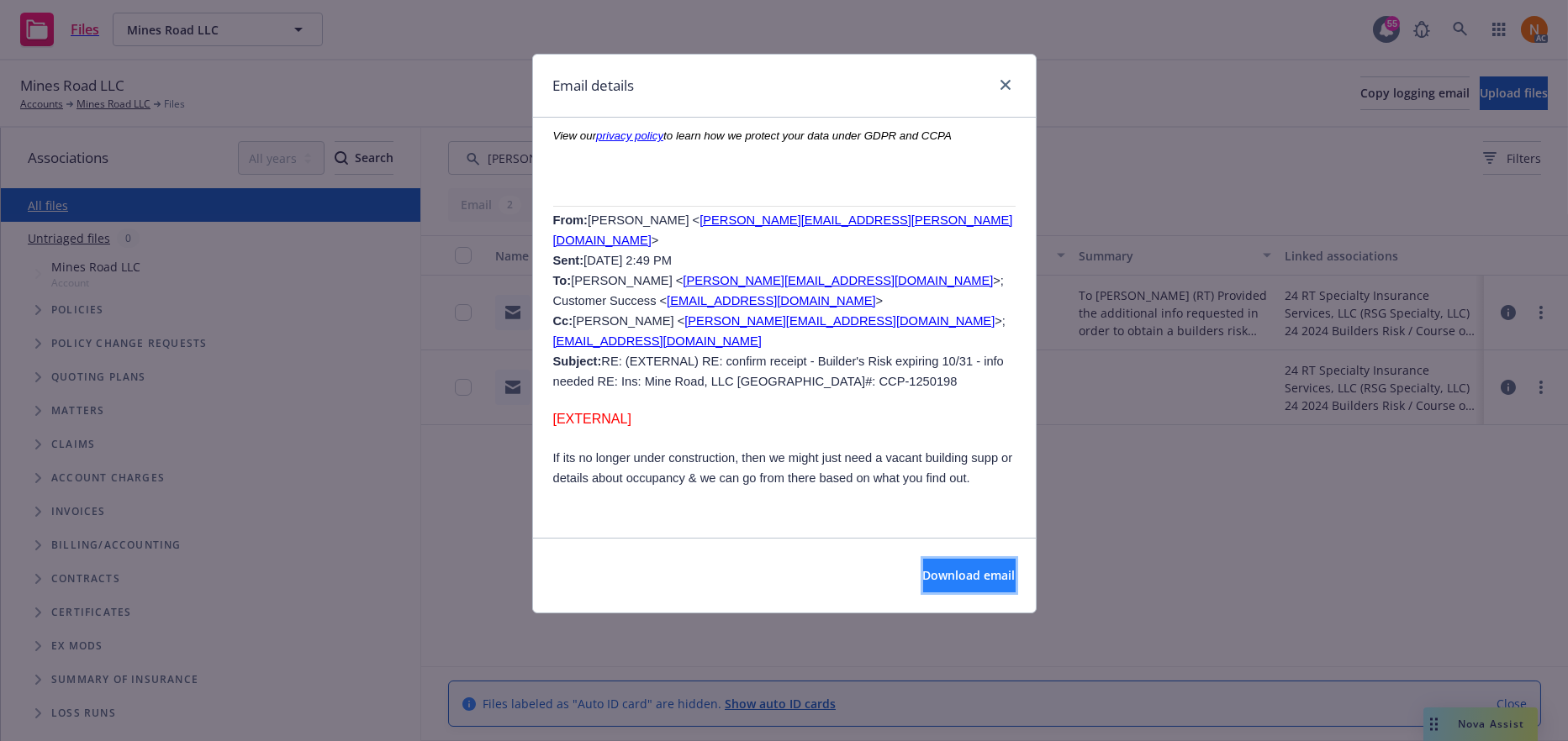
click at [956, 571] on span "Download email" at bounding box center [969, 575] width 93 height 16
click at [789, 142] on icon "to learn how we protect your data under GDPR and CCPA" at bounding box center [807, 135] width 288 height 14
click at [942, 577] on span "Download email" at bounding box center [969, 575] width 93 height 16
